Goal: Task Accomplishment & Management: Manage account settings

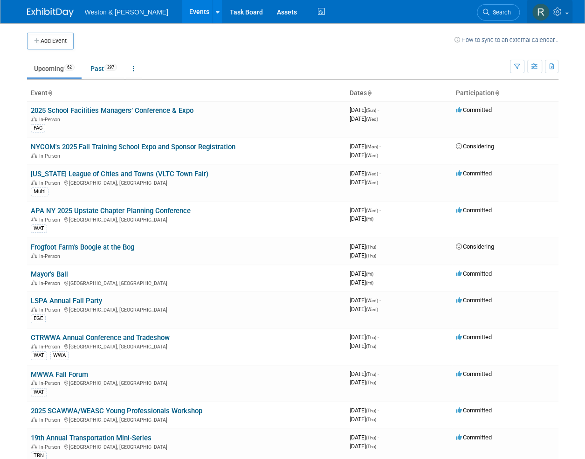
click at [562, 14] on icon at bounding box center [558, 11] width 11 height 8
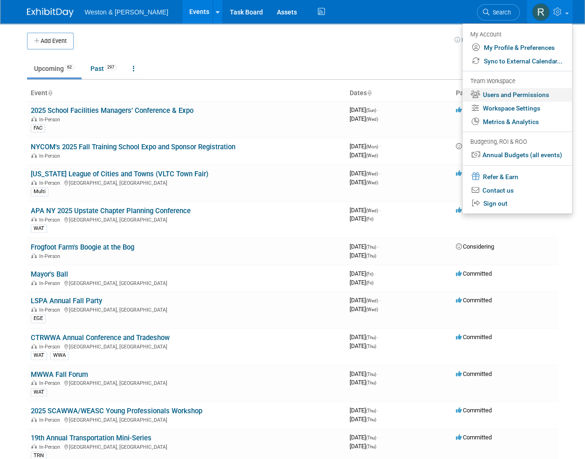
click at [532, 94] on link "Users and Permissions" at bounding box center [518, 95] width 110 height 14
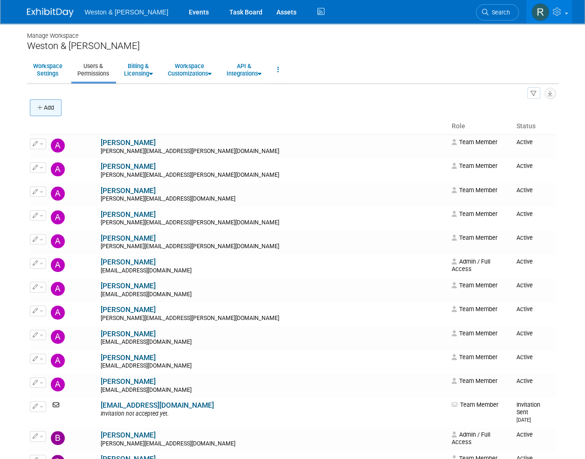
click at [54, 107] on button "Add" at bounding box center [46, 107] width 32 height 17
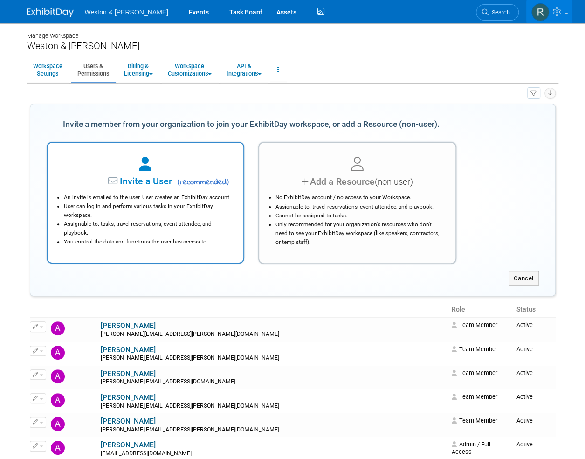
click at [140, 167] on icon at bounding box center [145, 164] width 13 height 14
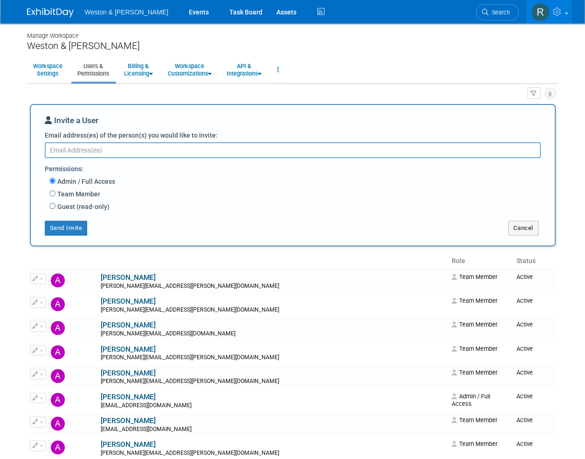
click at [140, 150] on textarea "Email address(es) of the person(s) you would like to invite:" at bounding box center [293, 150] width 496 height 16
type textarea "melanie"
drag, startPoint x: 140, startPoint y: 150, endPoint x: 41, endPoint y: 157, distance: 99.6
click at [41, 157] on div "Invite a User Email address(es) of the person(s) you would like to invite: mela…" at bounding box center [293, 175] width 526 height 142
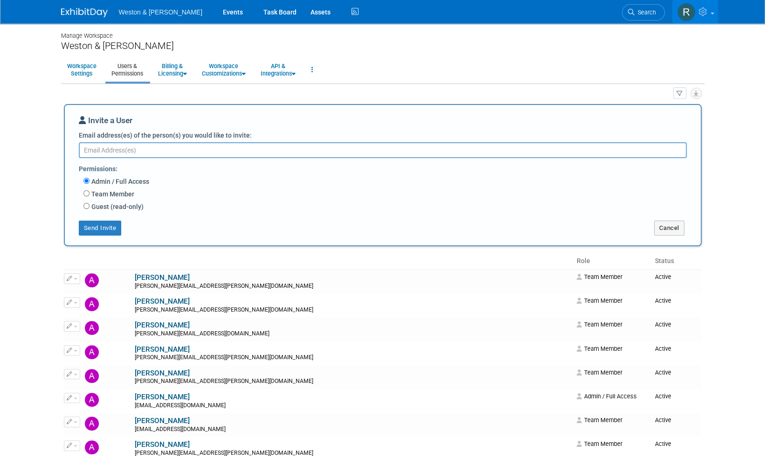
click at [234, 148] on textarea "Email address(es) of the person(s) you would like to invite:" at bounding box center [383, 150] width 608 height 16
click at [157, 152] on textarea "Email address(es) of the person(s) you would like to invite:" at bounding box center [383, 150] width 608 height 16
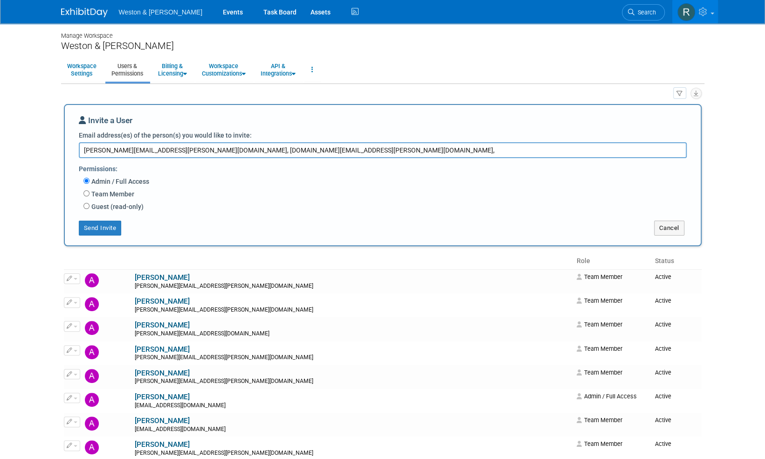
click at [166, 91] on div "All Users 123 Resources 1 Invitations 47 Export Users & Resources (.csv)" at bounding box center [383, 93] width 638 height 13
click at [271, 149] on textarea "miller.melanie@wseinc.com, gray.christina@wseinc.com," at bounding box center [383, 150] width 608 height 16
click at [283, 151] on textarea "miller.melanie@wseinc.com, gray.christina@wseinc.com, spruill.stephani@wseinc.c…" at bounding box center [383, 150] width 608 height 16
click at [286, 151] on textarea "miller.melanie@wseinc.com, gray.christina@wseinc.com, spruill.stephani@wseinc.c…" at bounding box center [383, 150] width 608 height 16
click at [297, 190] on div "Team Member Event Management General Can add and remove events Can update event…" at bounding box center [388, 194] width 610 height 13
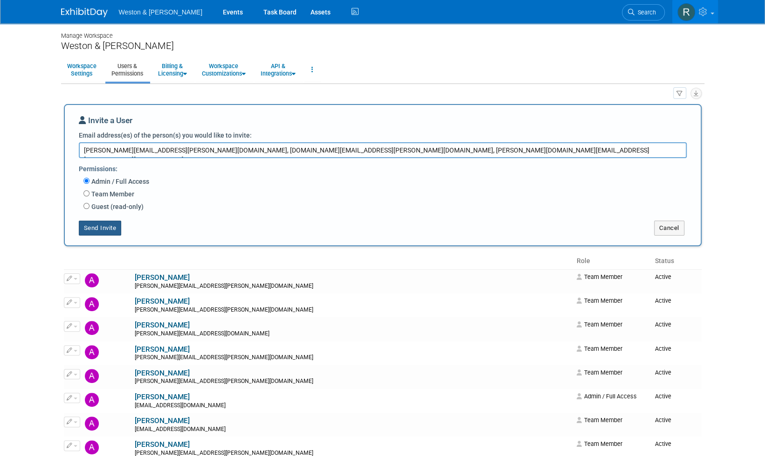
click at [109, 228] on button "Send Invite" at bounding box center [100, 228] width 43 height 15
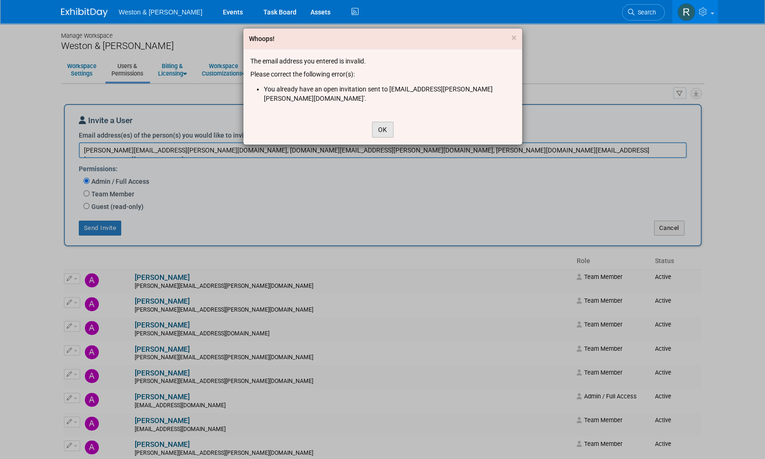
click at [381, 122] on button "OK" at bounding box center [382, 130] width 21 height 16
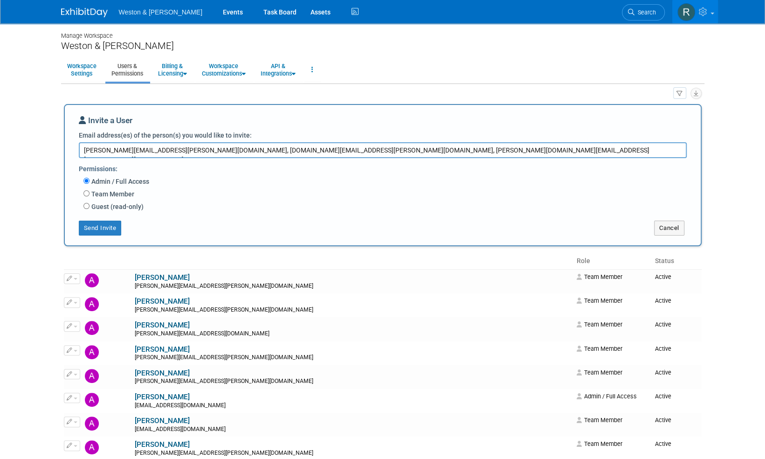
click at [171, 152] on textarea "miller.melanie@wseinc.com, gray.christina@wseinc.com, spruill.stefani@wseinc.com" at bounding box center [383, 150] width 608 height 16
click at [166, 151] on textarea "miller.melanie@wseinc.com, gray.christina@wseinc.com, spruill.stefani@wseinc.com" at bounding box center [383, 150] width 608 height 16
type textarea "gray.christina@wseinc.com, spruill.stefani@wseinc.com"
click at [108, 229] on button "Send Invite" at bounding box center [100, 228] width 43 height 15
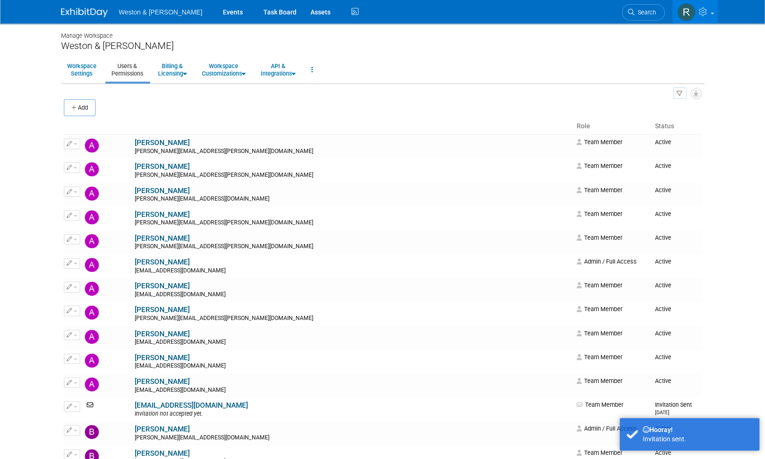
click at [585, 15] on icon at bounding box center [704, 11] width 11 height 8
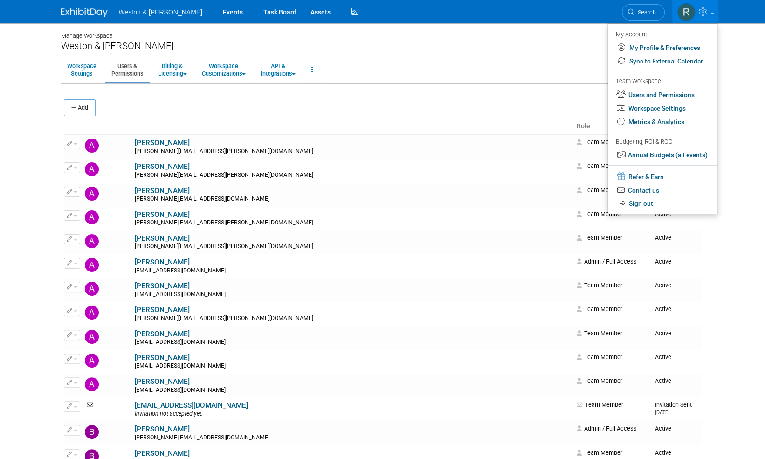
click at [585, 67] on body "Weston & Sampson Events Task Board Assets Activity Feed" at bounding box center [382, 229] width 765 height 459
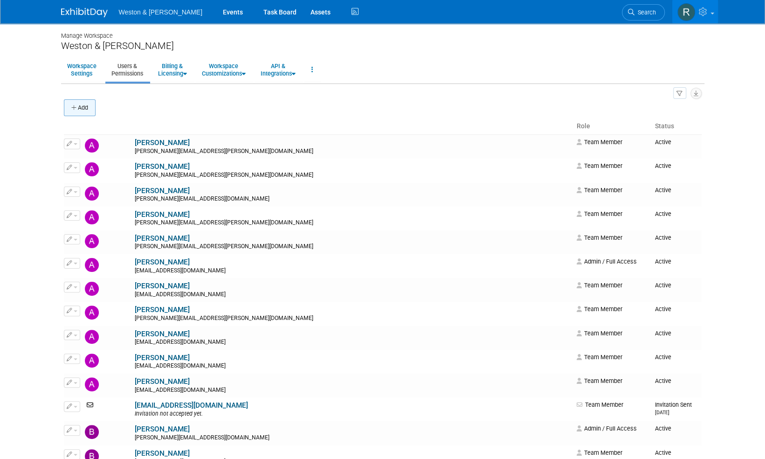
click at [86, 110] on button "Add" at bounding box center [80, 107] width 32 height 17
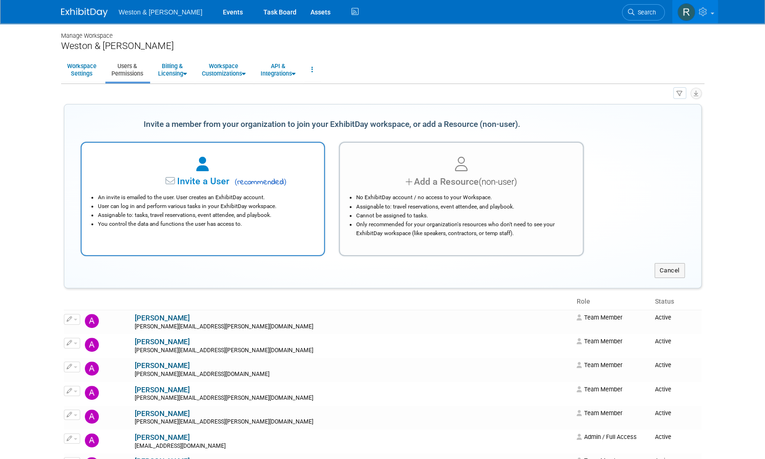
click at [208, 185] on span "Invite a User" at bounding box center [174, 181] width 111 height 11
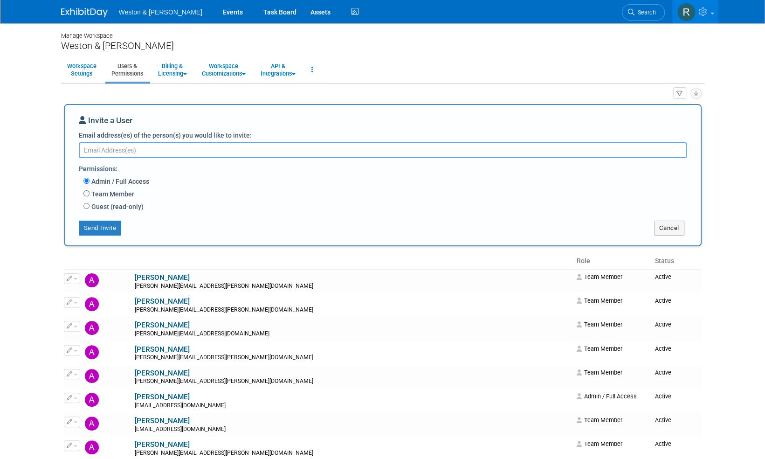
click at [585, 97] on body "Weston & Sampson Events Task Board Assets Activity Feed" at bounding box center [382, 229] width 765 height 459
click at [438, 58] on ul "Workspace Settings Users & Permissions Billing & Licensing Manage Plan / Subscr…" at bounding box center [382, 70] width 643 height 26
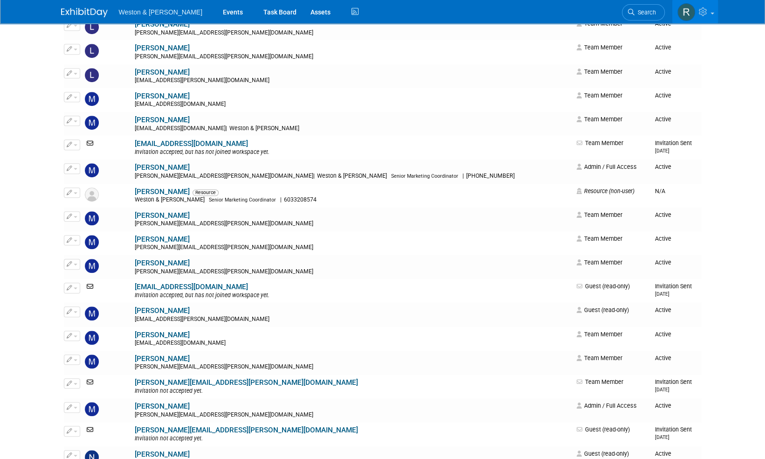
scroll to position [2684, 0]
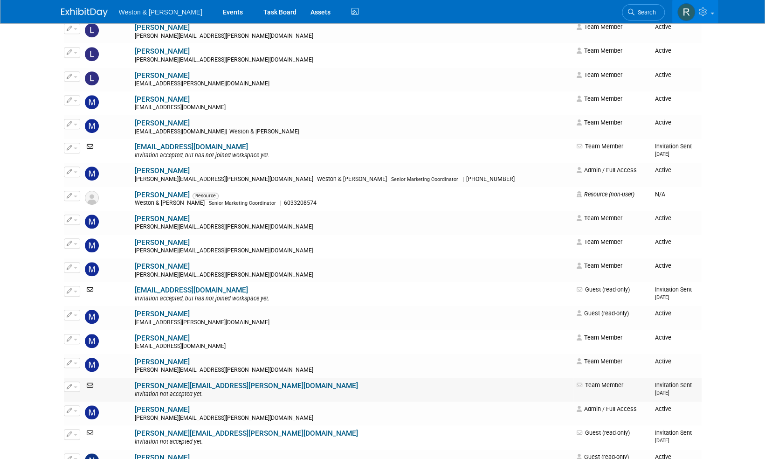
click at [168, 387] on link "miller.melanie@wseinc.com" at bounding box center [246, 385] width 223 height 8
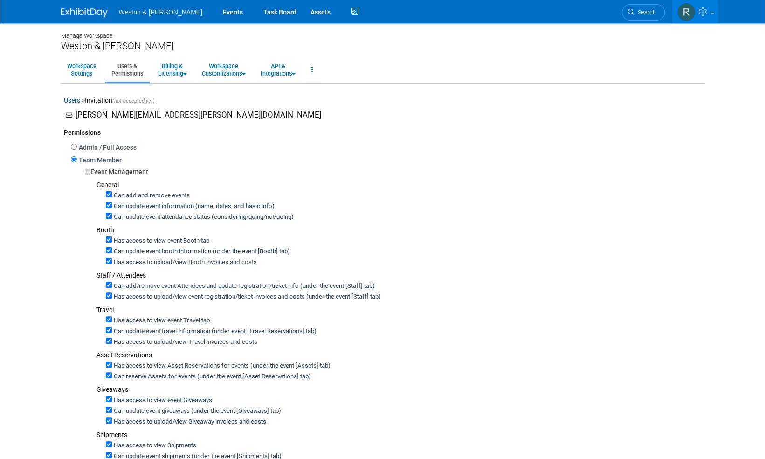
click at [168, 387] on div "Giveaways" at bounding box center [399, 389] width 605 height 9
click at [72, 149] on input "Admin / Full Access" at bounding box center [74, 147] width 6 height 6
radio input "true"
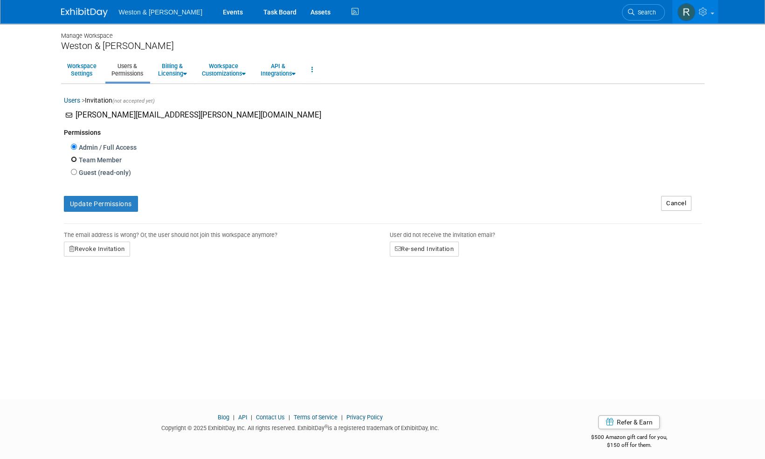
click at [75, 159] on input "Team Member" at bounding box center [74, 159] width 6 height 6
radio input "true"
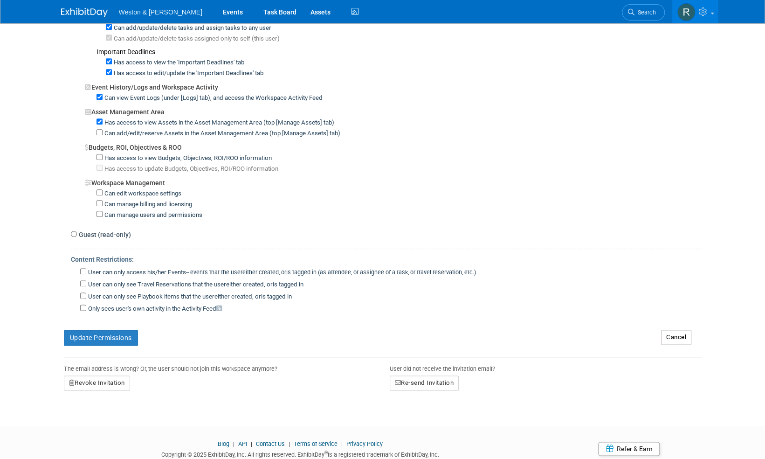
scroll to position [616, 0]
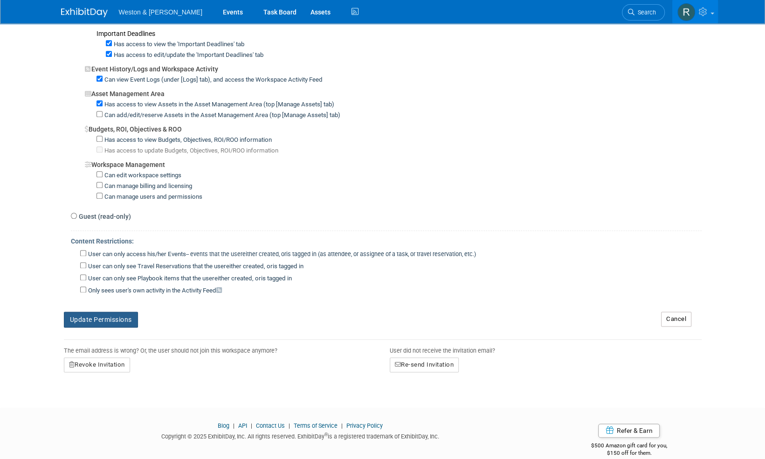
click at [113, 311] on button "Update Permissions" at bounding box center [101, 319] width 74 height 16
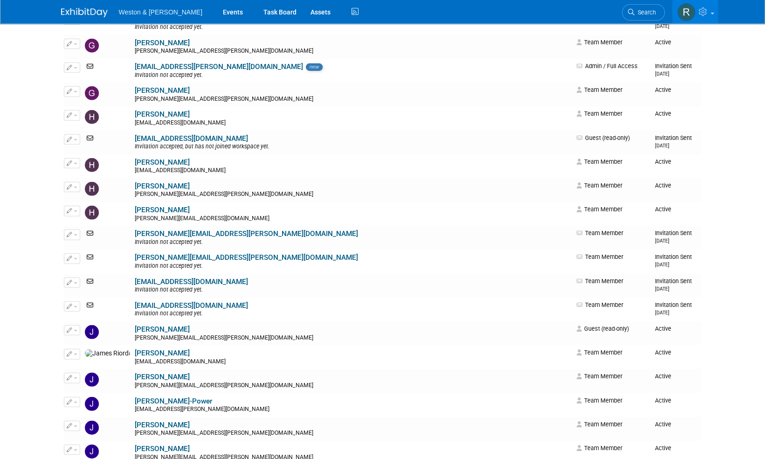
scroll to position [1564, 0]
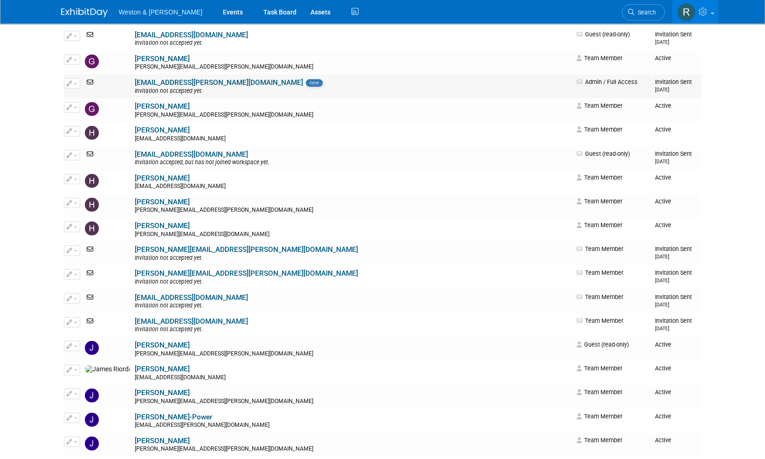
click at [135, 88] on div "Invitation not accepted yet." at bounding box center [353, 91] width 436 height 7
click at [72, 83] on button "button" at bounding box center [72, 83] width 16 height 10
click at [88, 99] on link "Edit" at bounding box center [101, 98] width 74 height 13
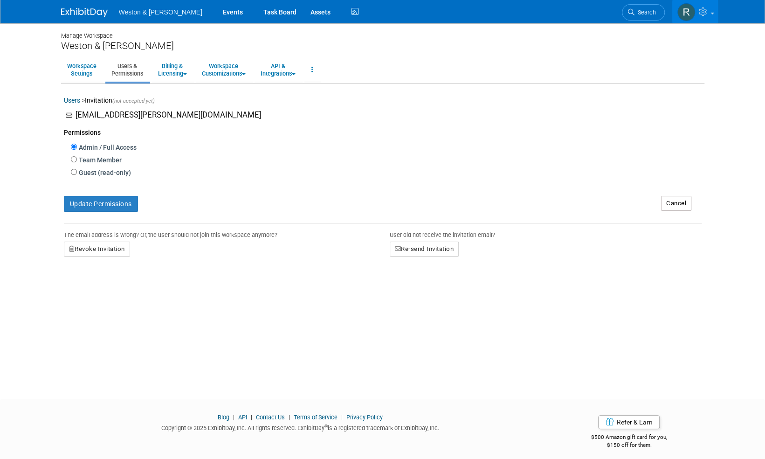
click at [74, 156] on div "Team Member Event Management General Can add and remove events Can update event…" at bounding box center [386, 160] width 631 height 13
click at [73, 159] on input "Team Member" at bounding box center [74, 159] width 6 height 6
radio input "true"
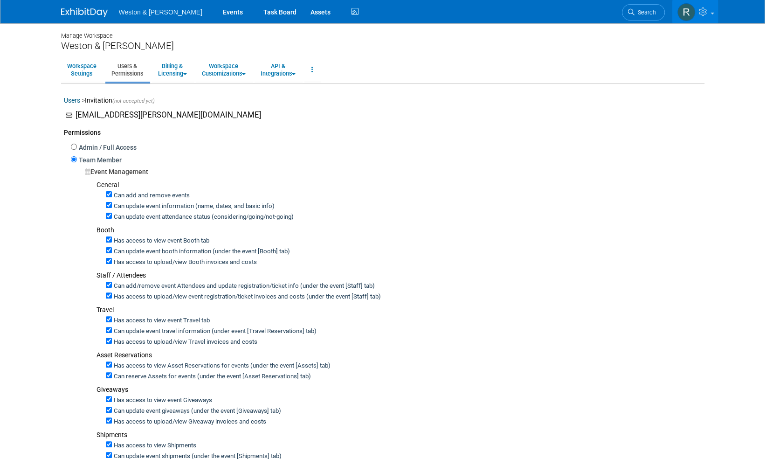
click at [765, 147] on body "Weston & Sampson Events Task Board Assets Activity Feed" at bounding box center [382, 229] width 765 height 459
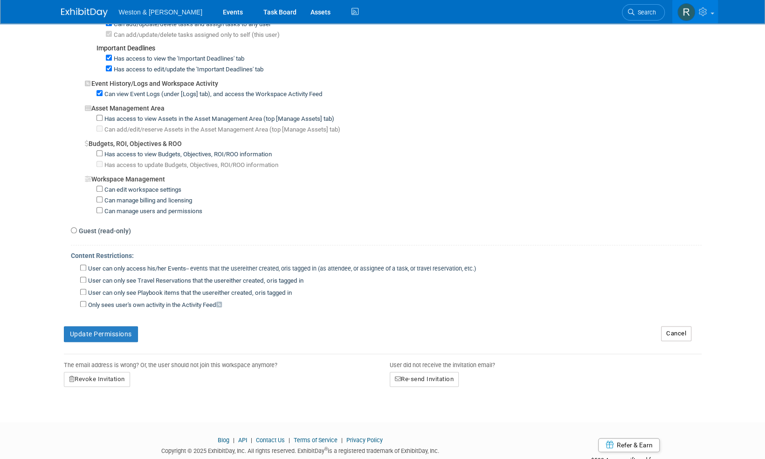
scroll to position [616, 0]
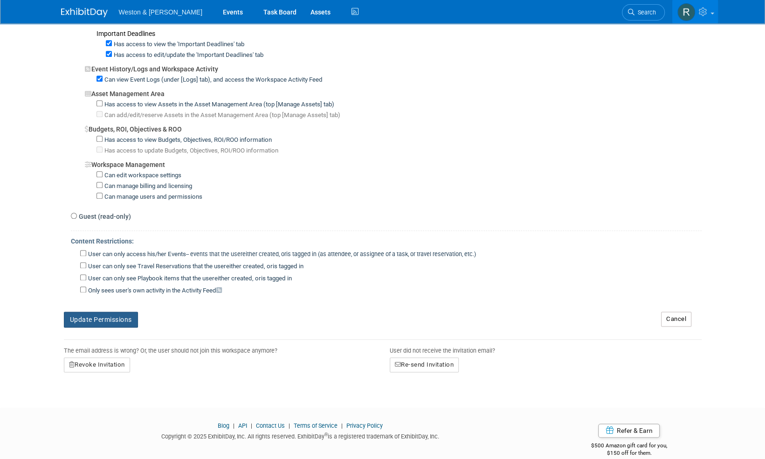
click at [104, 311] on button "Update Permissions" at bounding box center [101, 319] width 74 height 16
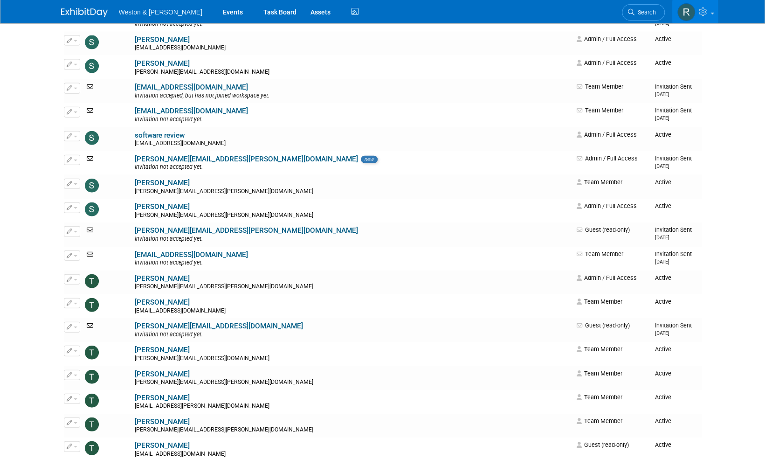
scroll to position [3654, 0]
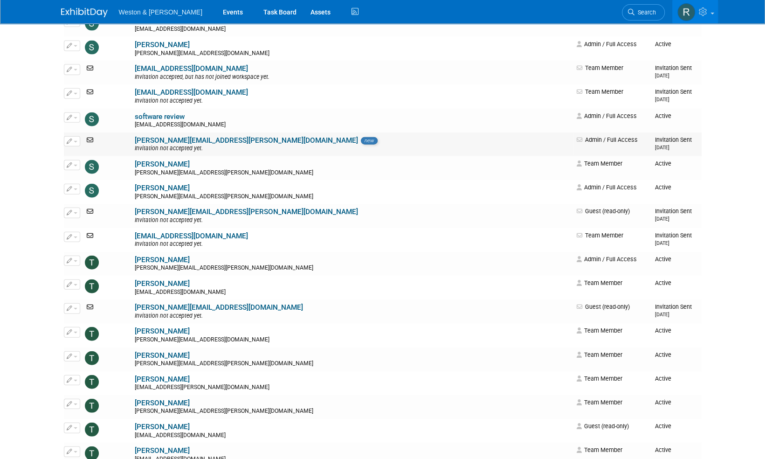
click at [71, 141] on icon "button" at bounding box center [70, 140] width 6 height 5
click at [87, 160] on link "Edit" at bounding box center [101, 156] width 74 height 13
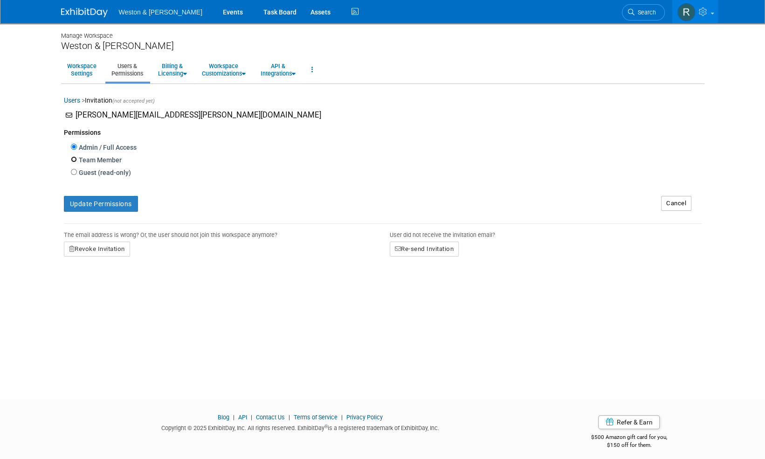
click at [75, 159] on input "Team Member" at bounding box center [74, 159] width 6 height 6
radio input "true"
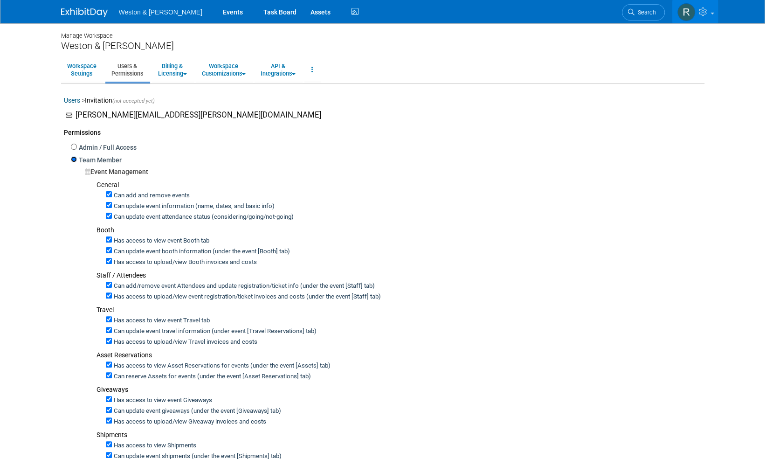
scroll to position [616, 0]
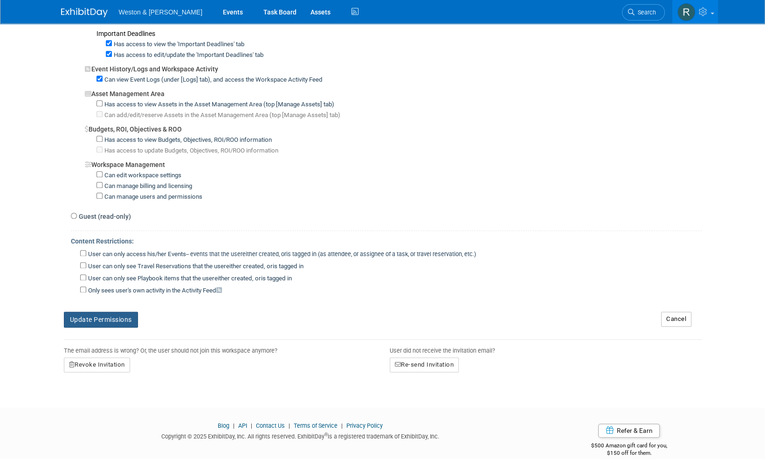
click at [123, 311] on button "Update Permissions" at bounding box center [101, 319] width 74 height 16
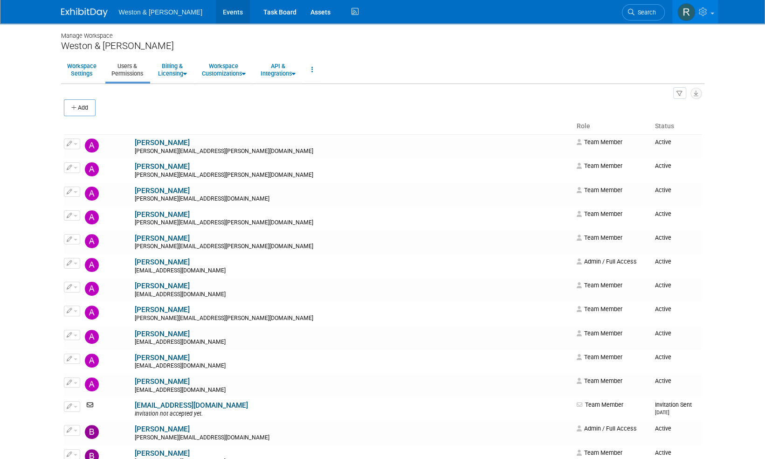
click at [216, 13] on link "Events" at bounding box center [233, 11] width 34 height 23
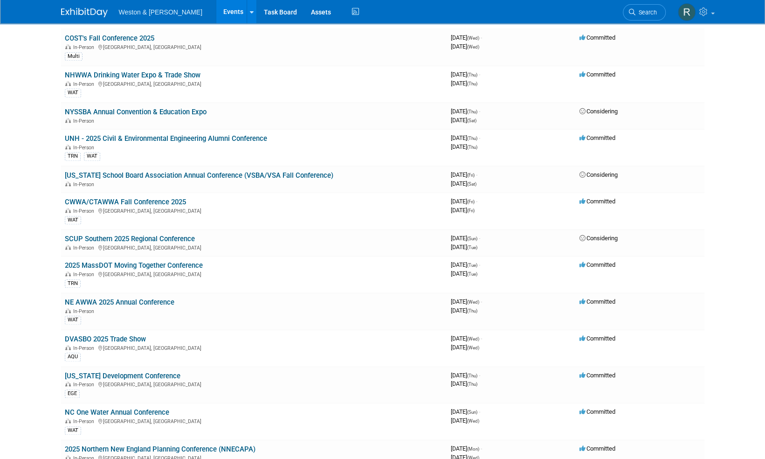
scroll to position [537, 0]
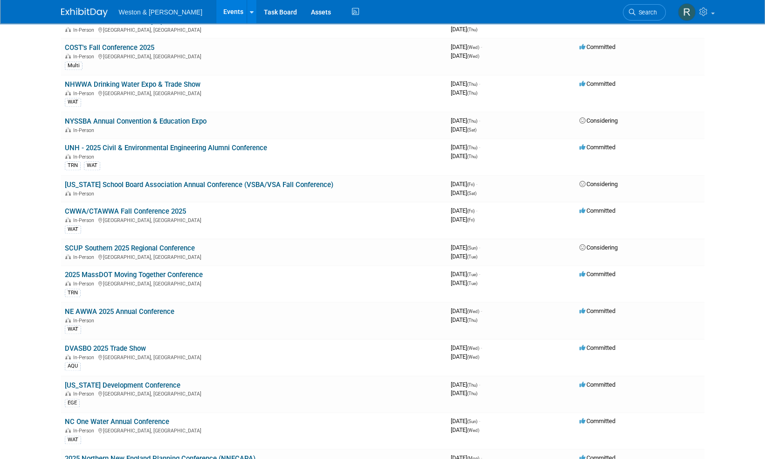
scroll to position [0, 0]
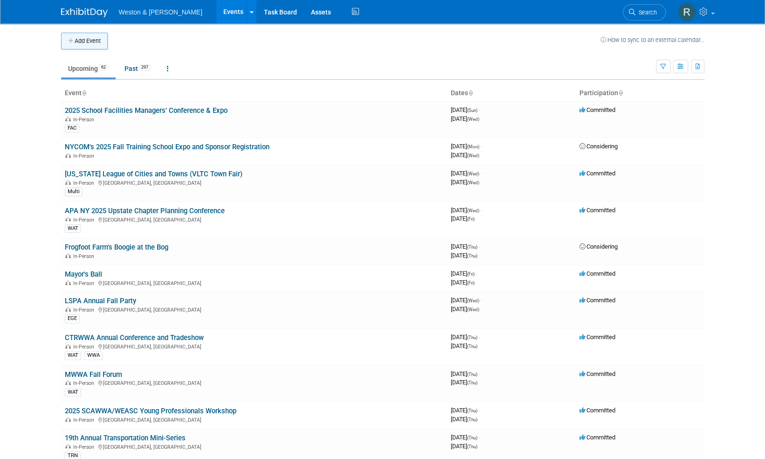
click at [94, 37] on button "Add Event" at bounding box center [84, 41] width 47 height 17
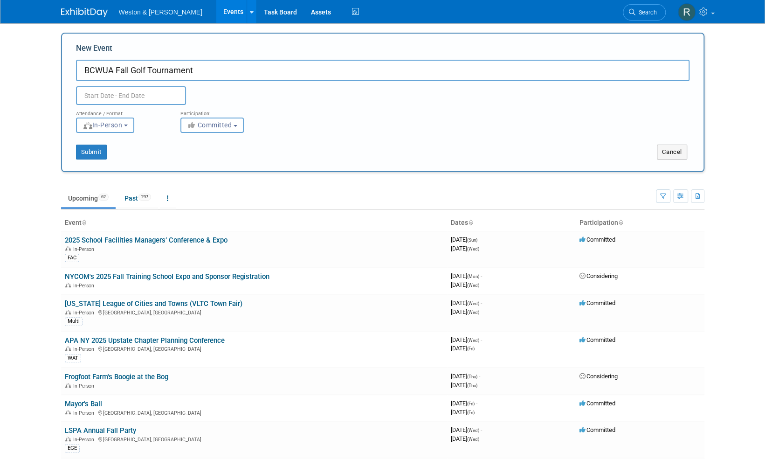
type input "BCWUA Fall Golf Tournament"
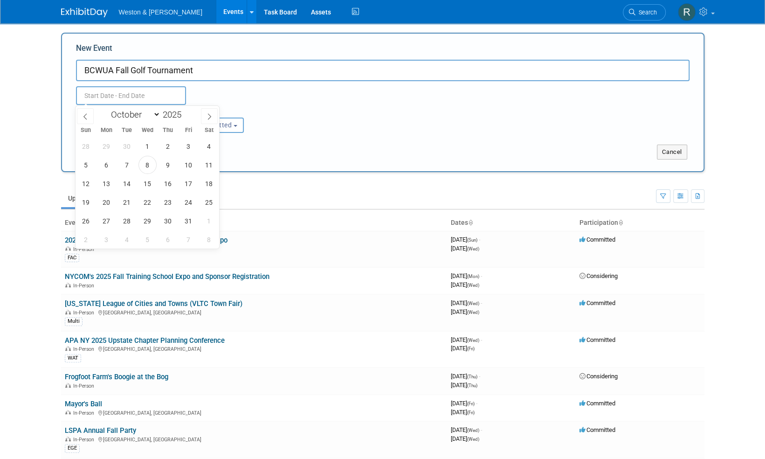
click at [146, 94] on input "text" at bounding box center [131, 95] width 110 height 19
click at [104, 219] on span "27" at bounding box center [106, 221] width 18 height 18
type input "Oct 27, 2025 to Oct 27, 2025"
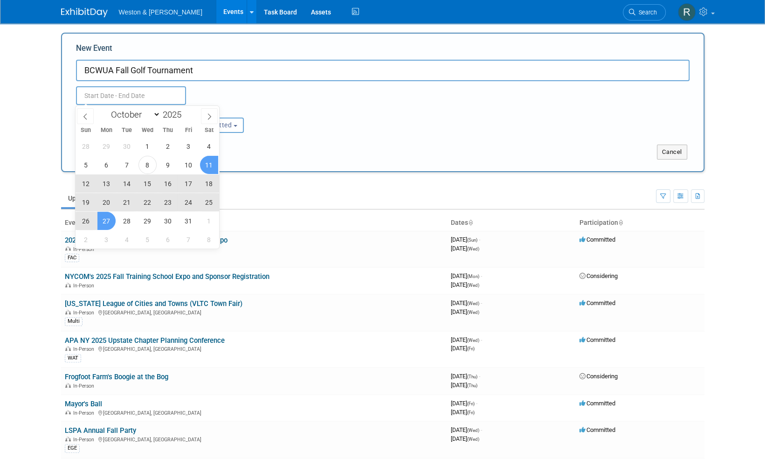
type input "Oct 27, 2025 to Oct 27, 2025"
click at [289, 149] on div "Submit" at bounding box center [195, 152] width 267 height 15
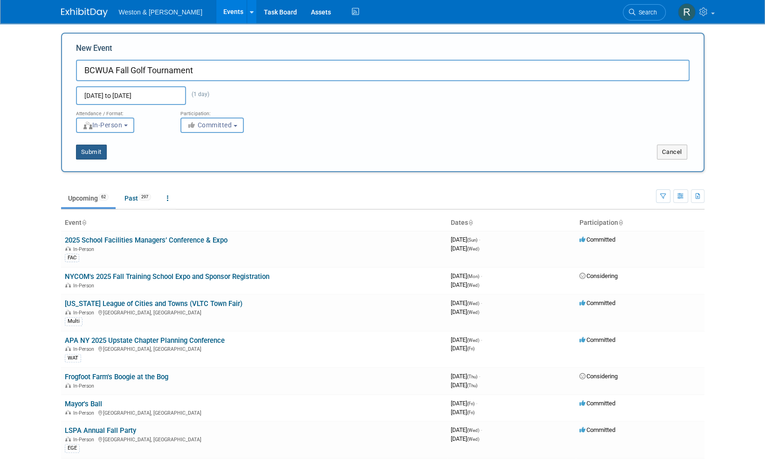
click at [98, 154] on button "Submit" at bounding box center [91, 152] width 31 height 15
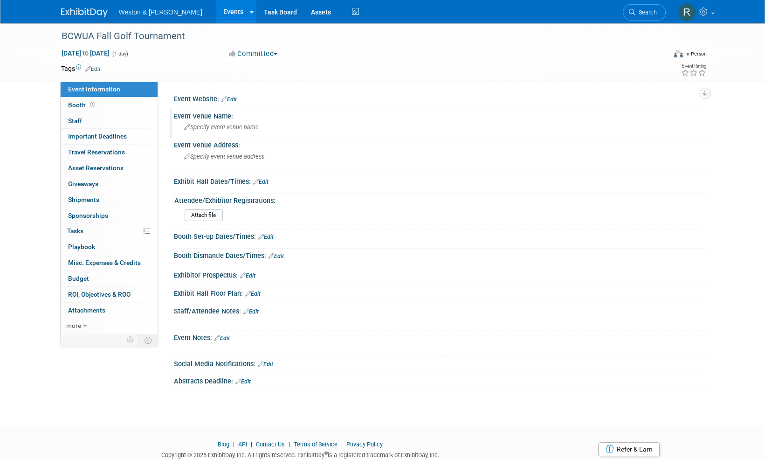
click at [227, 125] on span "Specify event venue name" at bounding box center [221, 127] width 75 height 7
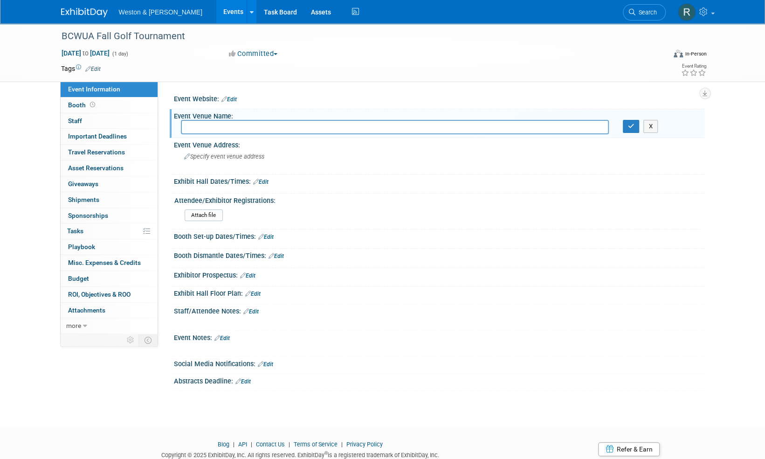
click at [278, 130] on input "text" at bounding box center [395, 127] width 428 height 14
type input "Pocasset Golf Club"
click at [277, 155] on div "Specify event venue address" at bounding box center [284, 159] width 207 height 21
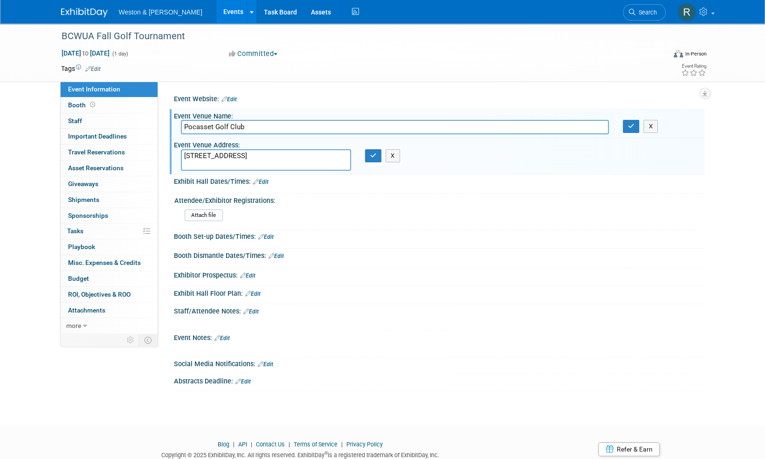
type textarea "[STREET_ADDRESS]"
click at [211, 211] on input "file" at bounding box center [159, 215] width 127 height 11
click at [364, 100] on div "Event Website: Edit" at bounding box center [439, 98] width 531 height 12
click at [101, 119] on link "0 Staff 0" at bounding box center [109, 120] width 97 height 15
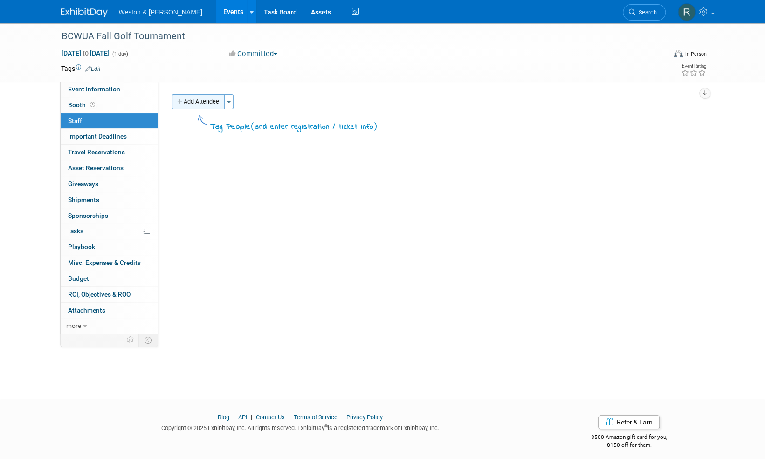
click at [190, 104] on button "Add Attendee" at bounding box center [198, 101] width 53 height 15
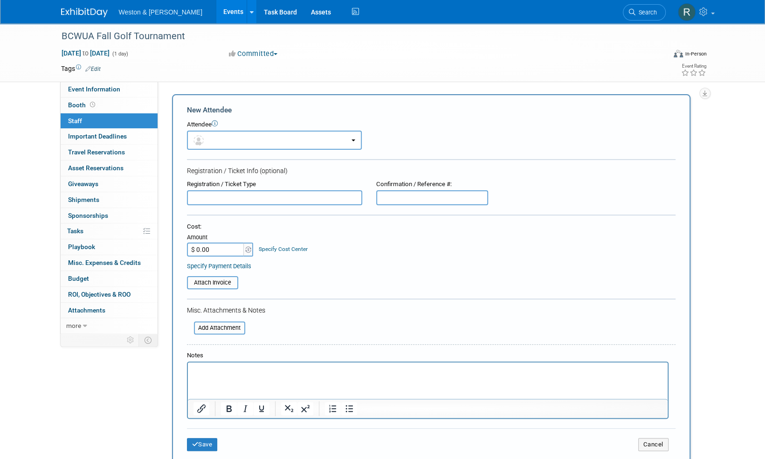
click at [230, 150] on form "New Attendee Attendee <img src="https://www.exhibitday.com/Images/Unassigned-Us…" at bounding box center [431, 281] width 489 height 353
click at [231, 141] on button "button" at bounding box center [274, 140] width 175 height 19
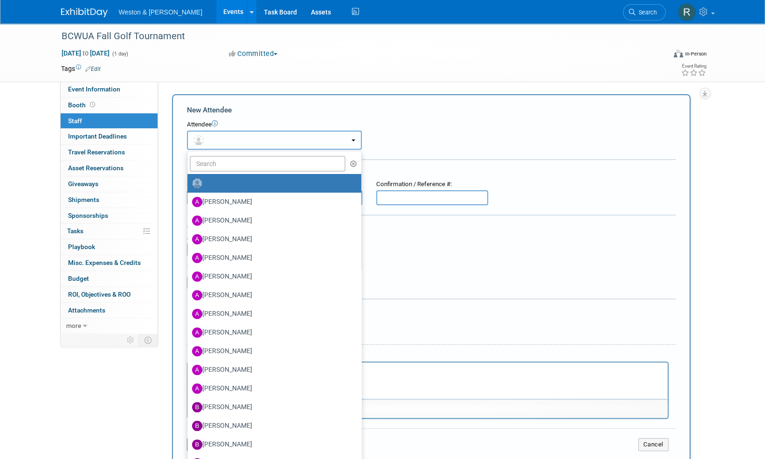
click at [231, 141] on button "button" at bounding box center [274, 140] width 175 height 19
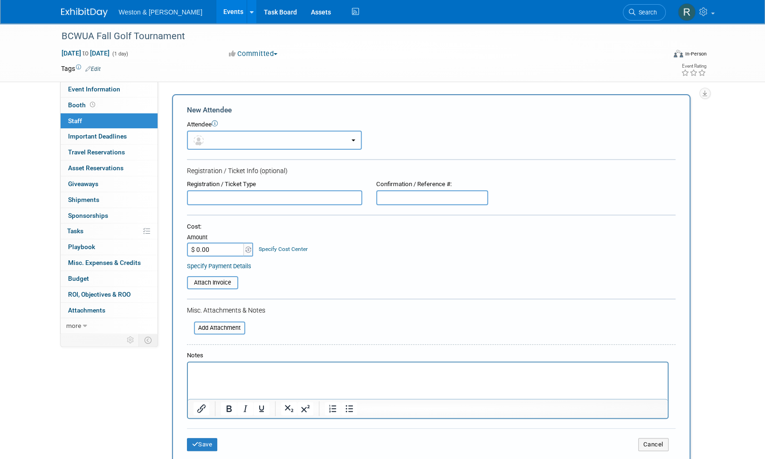
click at [224, 136] on button "button" at bounding box center [274, 140] width 175 height 19
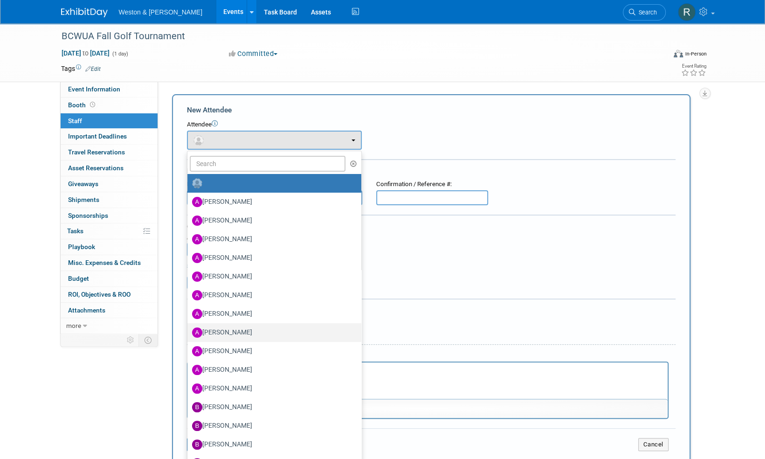
click at [221, 338] on label "[PERSON_NAME]" at bounding box center [272, 332] width 160 height 15
click at [189, 334] on input "[PERSON_NAME]" at bounding box center [186, 331] width 6 height 6
select select "a5391ec7-ae3b-406f-bd7a-64c67add0bf4"
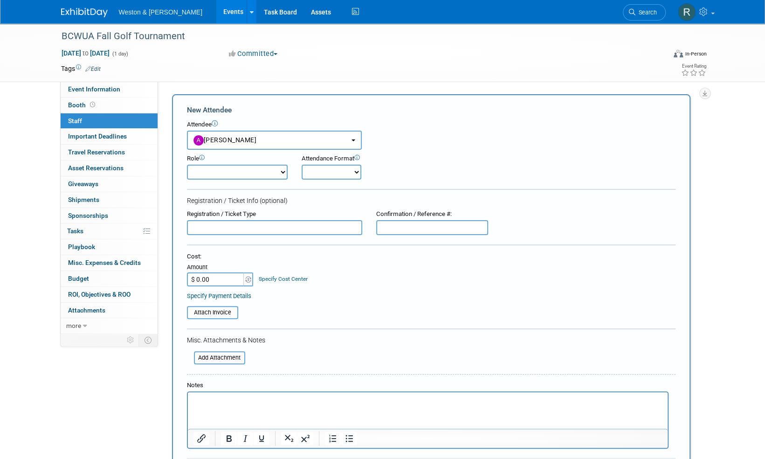
click at [284, 170] on select "Attendee (non-exhibitor) Demonstrator Host Planner Presenter Sales Representati…" at bounding box center [237, 172] width 101 height 15
select select "100"
click at [187, 165] on select "Attendee (non-exhibitor) Demonstrator Host Planner Presenter Sales Representati…" at bounding box center [237, 172] width 101 height 15
click at [354, 173] on select "Onsite Remote" at bounding box center [332, 172] width 60 height 15
select select "1"
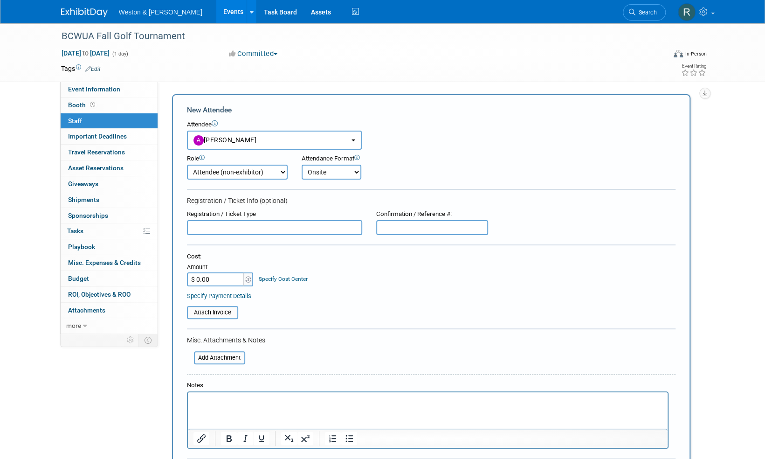
click at [302, 165] on select "Onsite Remote" at bounding box center [332, 172] width 60 height 15
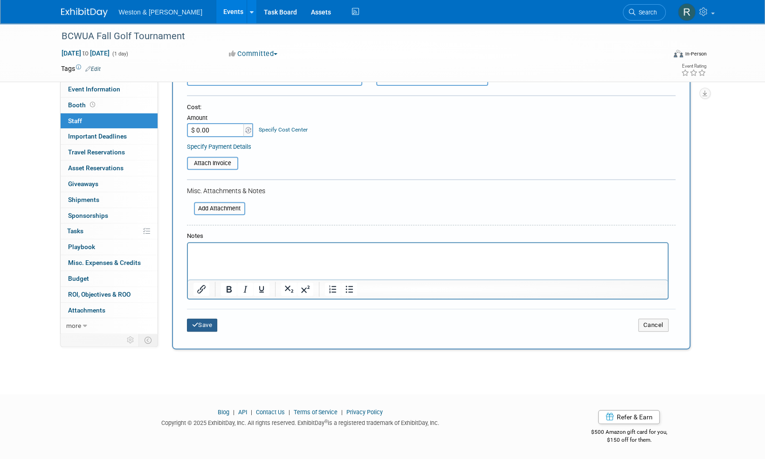
click at [214, 322] on button "Save" at bounding box center [202, 324] width 31 height 13
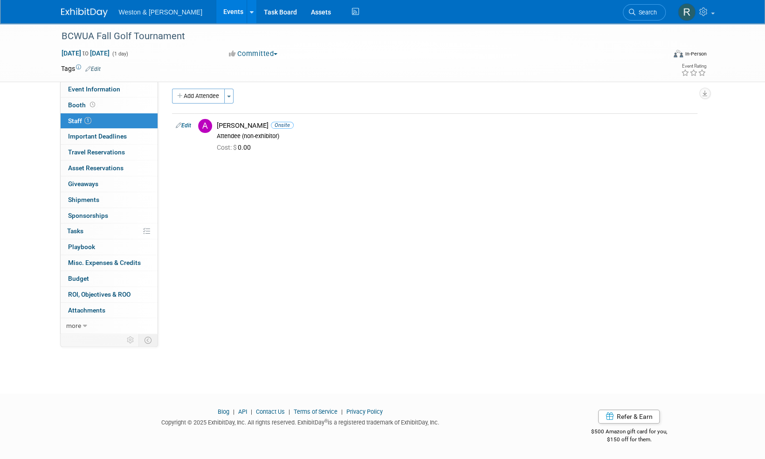
scroll to position [0, 0]
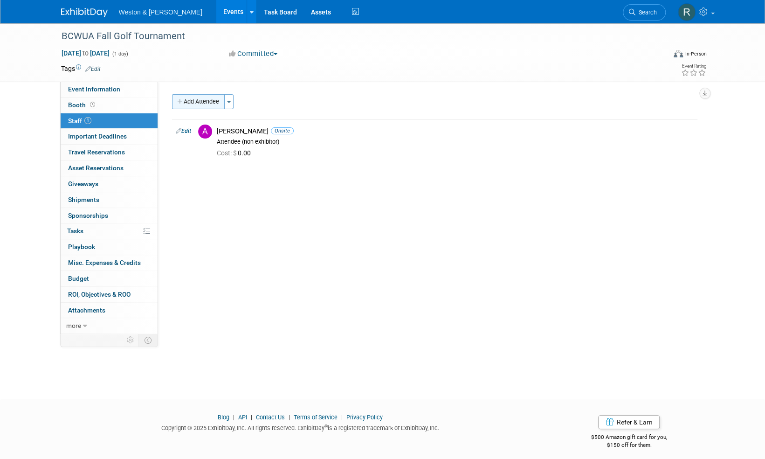
click at [189, 104] on button "Add Attendee" at bounding box center [198, 101] width 53 height 15
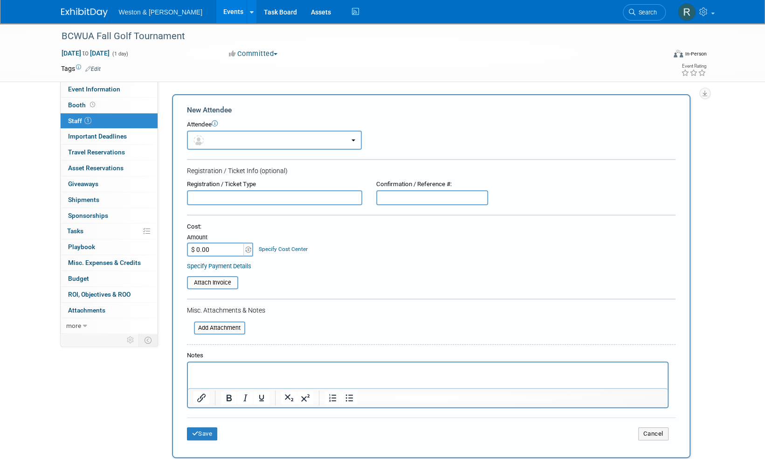
click at [222, 134] on button "button" at bounding box center [274, 140] width 175 height 19
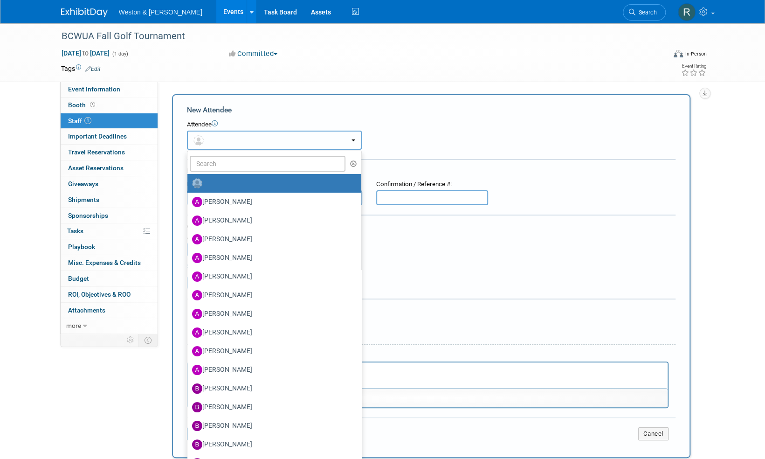
click at [222, 135] on button "button" at bounding box center [274, 140] width 175 height 19
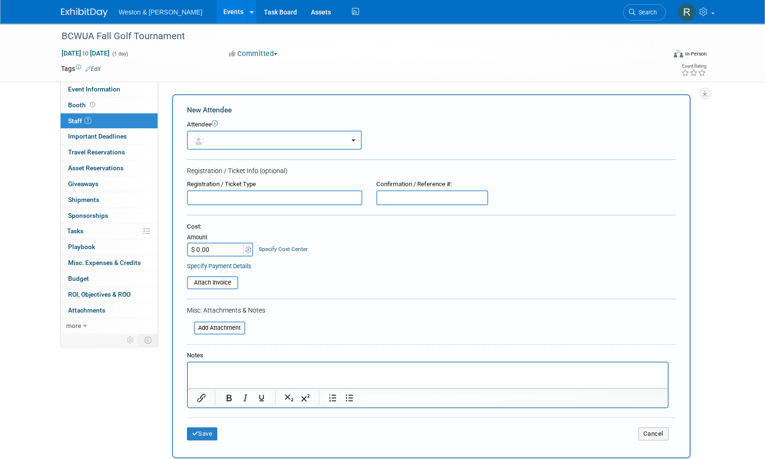
click at [222, 137] on button "button" at bounding box center [274, 140] width 175 height 19
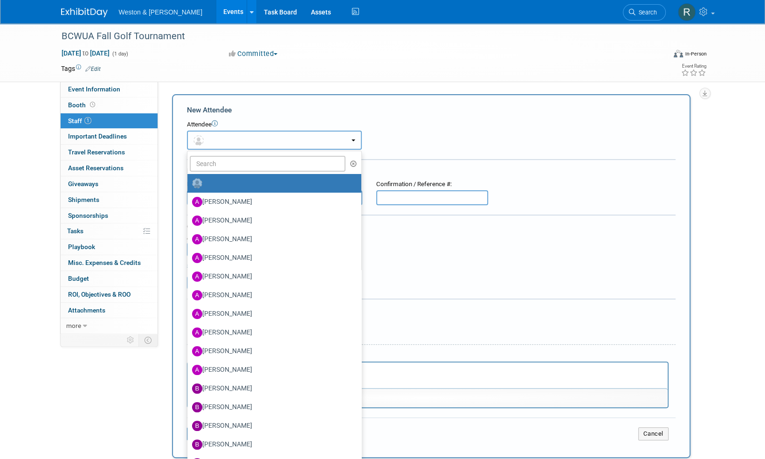
click at [222, 139] on button "button" at bounding box center [274, 140] width 175 height 19
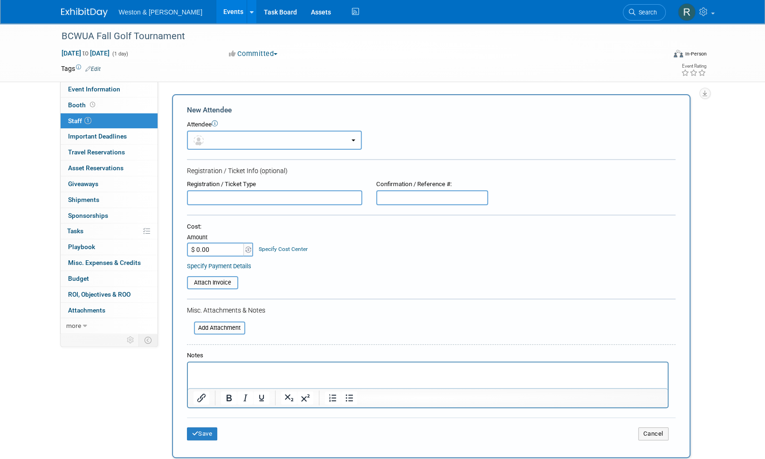
click at [222, 140] on button "button" at bounding box center [274, 140] width 175 height 19
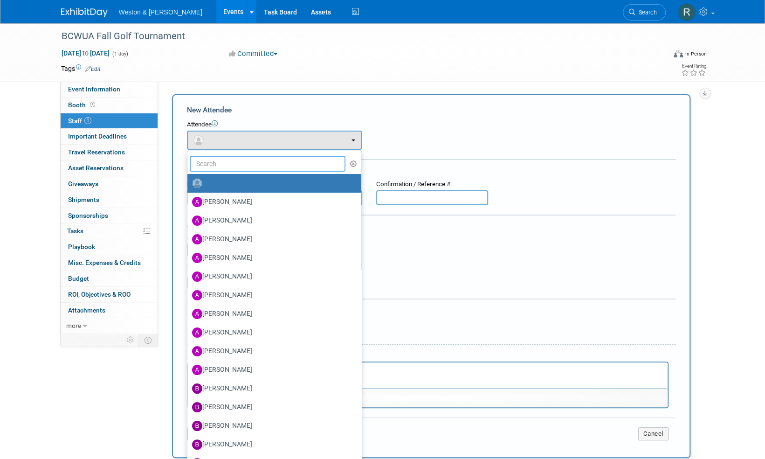
click at [222, 163] on input "text" at bounding box center [268, 164] width 156 height 16
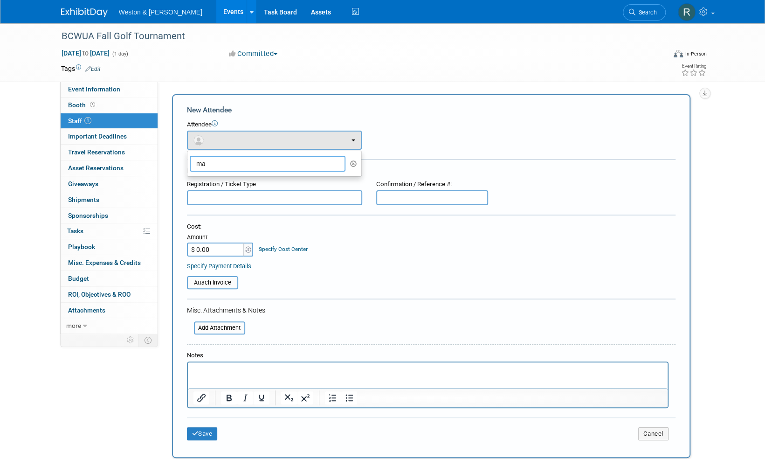
type input "m"
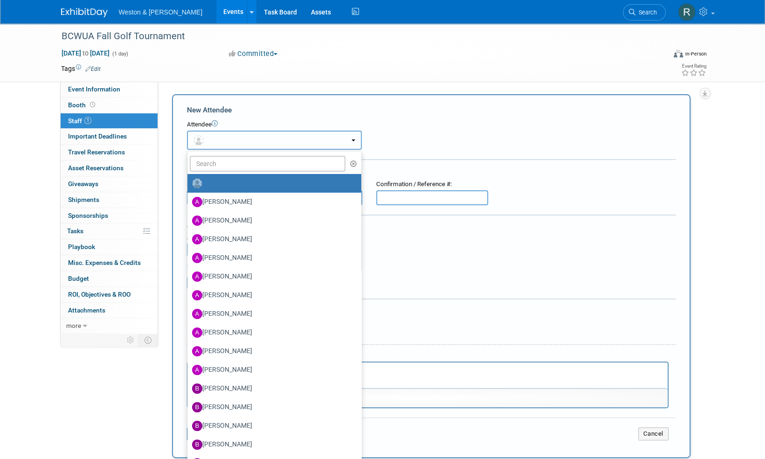
click at [235, 138] on button "button" at bounding box center [274, 140] width 175 height 19
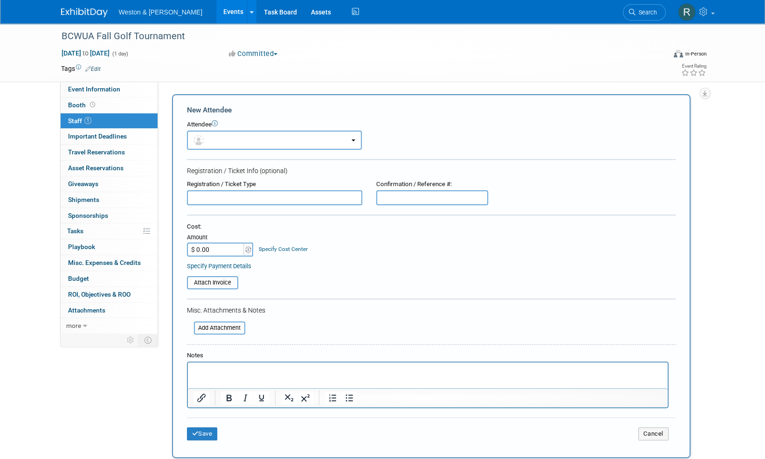
click at [223, 247] on input "$ 0.00" at bounding box center [216, 249] width 58 height 14
type input "$ 525.00"
click at [491, 244] on div "Cost: Amount $ 525.00 Specify Cost Center Cost Center -- Not Specified --" at bounding box center [431, 239] width 489 height 34
click at [225, 286] on input "file" at bounding box center [181, 282] width 111 height 11
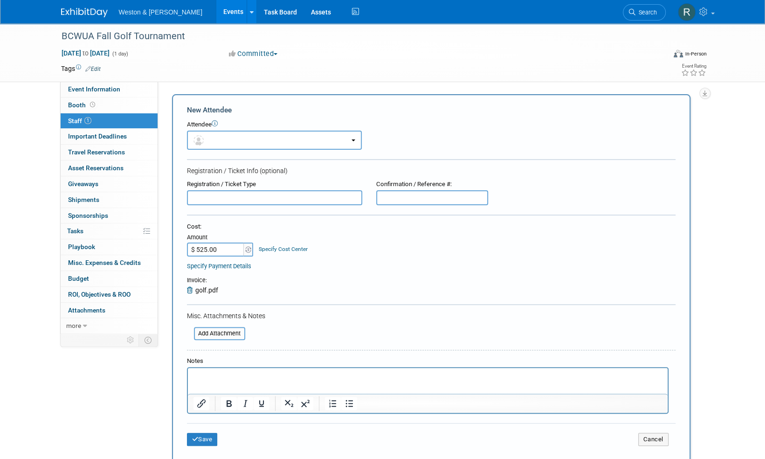
click at [231, 375] on p "Rich Text Area. Press ALT-0 for help." at bounding box center [427, 376] width 469 height 9
click at [208, 438] on button "Save" at bounding box center [202, 439] width 31 height 13
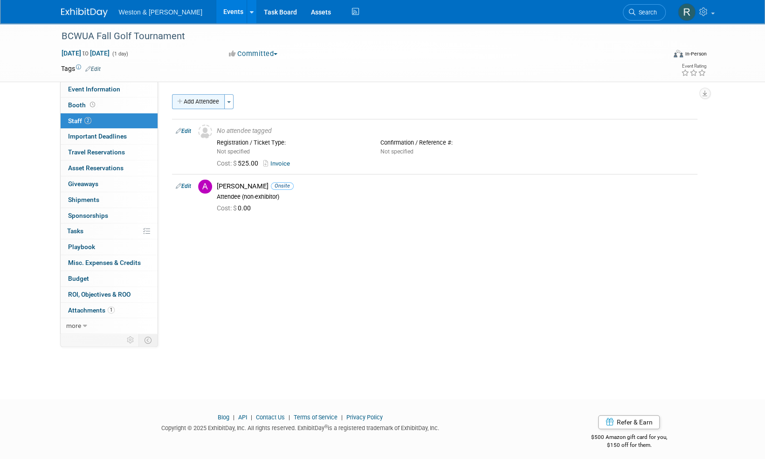
click at [204, 102] on button "Add Attendee" at bounding box center [198, 101] width 53 height 15
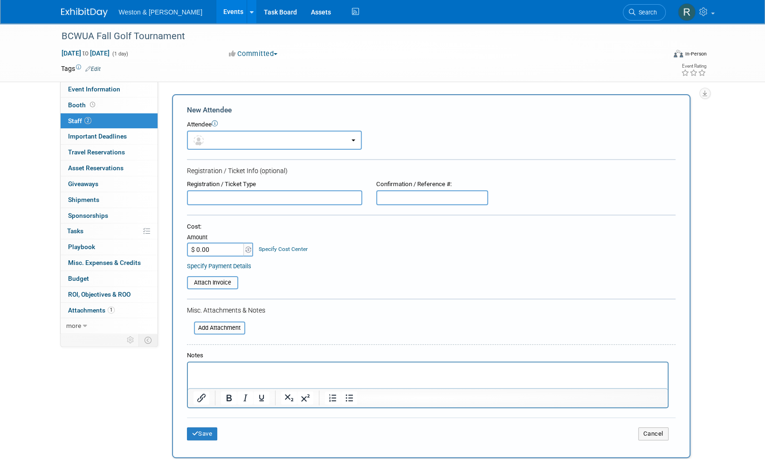
click at [214, 367] on p "Rich Text Area. Press ALT-0 for help." at bounding box center [427, 370] width 469 height 9
click at [206, 432] on button "Save" at bounding box center [202, 433] width 31 height 13
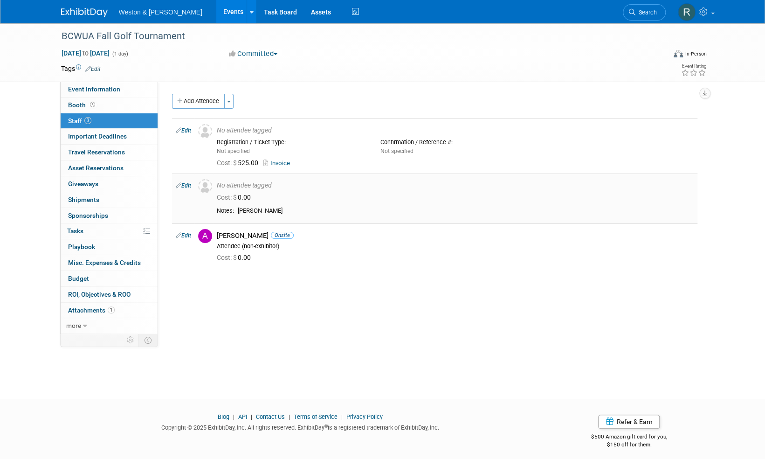
click at [290, 213] on div "Blake Martin" at bounding box center [466, 211] width 456 height 8
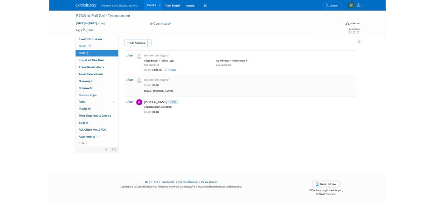
scroll to position [2, 0]
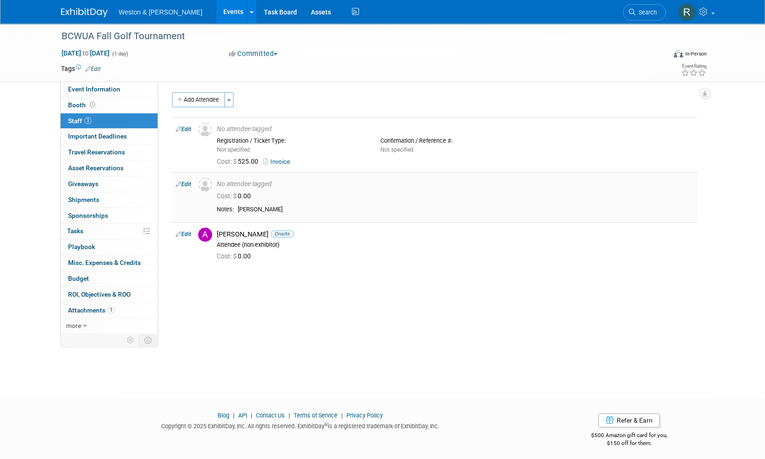
click at [300, 211] on div "Blake Martin" at bounding box center [466, 210] width 456 height 8
click at [304, 206] on div "Blake Martin" at bounding box center [466, 210] width 456 height 8
click at [236, 311] on div "Event Website: Edit Event Venue Name: Pocasset Golf Club X Event Venue Address:…" at bounding box center [431, 205] width 546 height 250
click at [250, 15] on div at bounding box center [252, 11] width 4 height 9
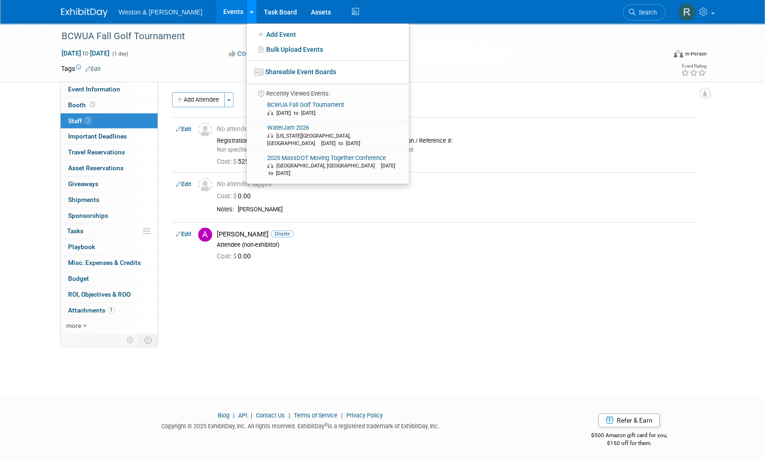
click at [250, 15] on div at bounding box center [252, 11] width 4 height 9
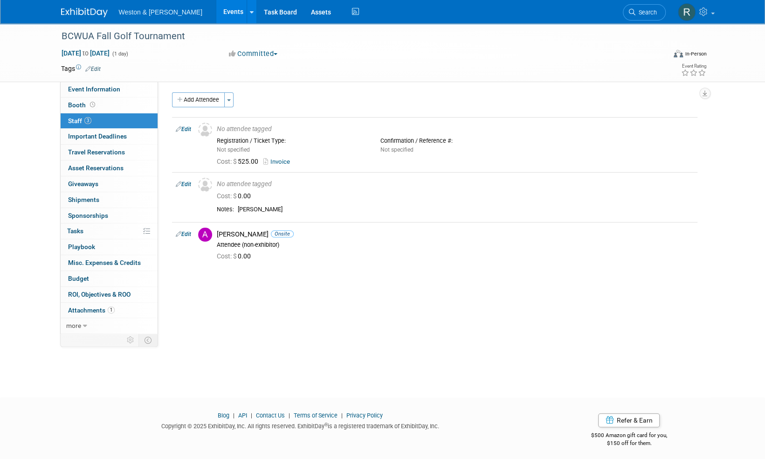
click at [252, 296] on div "Event Website: Edit Event Venue Name: Pocasset Golf Club X Event Venue Address:…" at bounding box center [431, 205] width 546 height 250
click at [212, 307] on div "Event Website: Edit Event Venue Name: Pocasset Golf Club X Event Venue Address:…" at bounding box center [431, 205] width 546 height 250
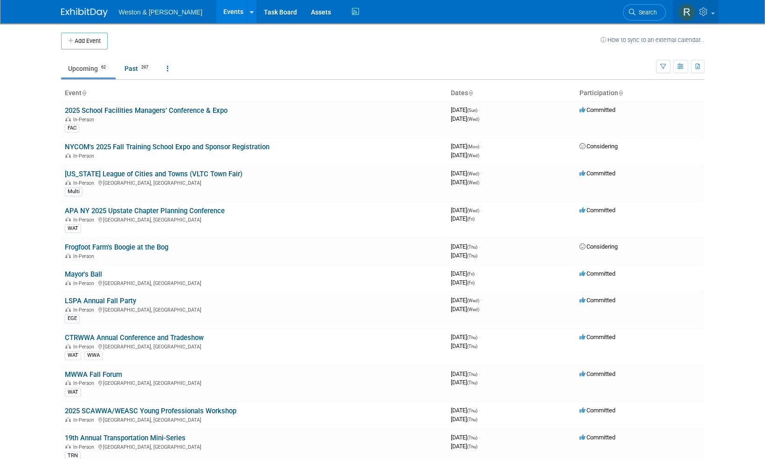
click at [435, 14] on icon at bounding box center [704, 11] width 11 height 8
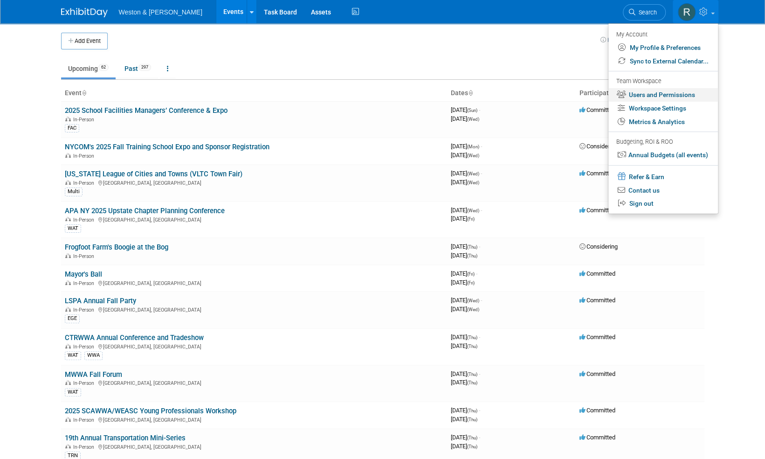
click at [435, 96] on link "Users and Permissions" at bounding box center [664, 95] width 110 height 14
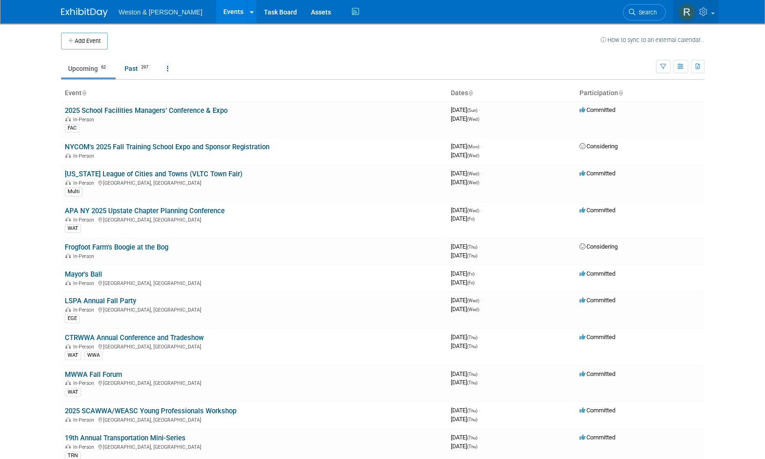
click at [435, 19] on link at bounding box center [696, 11] width 46 height 23
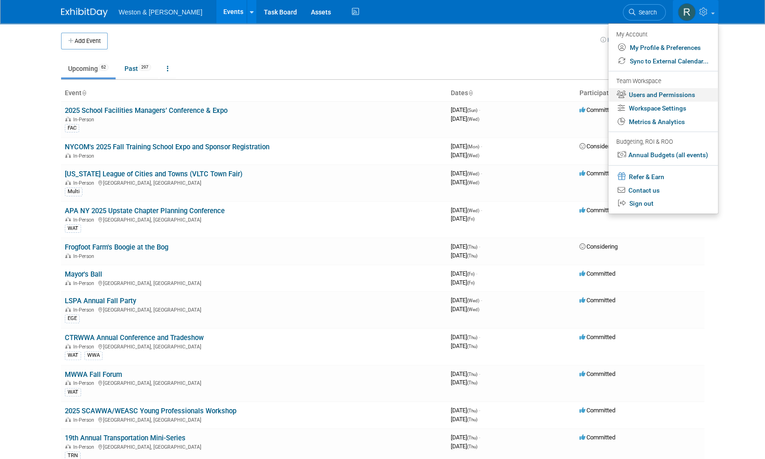
click at [435, 94] on link "Users and Permissions" at bounding box center [664, 95] width 110 height 14
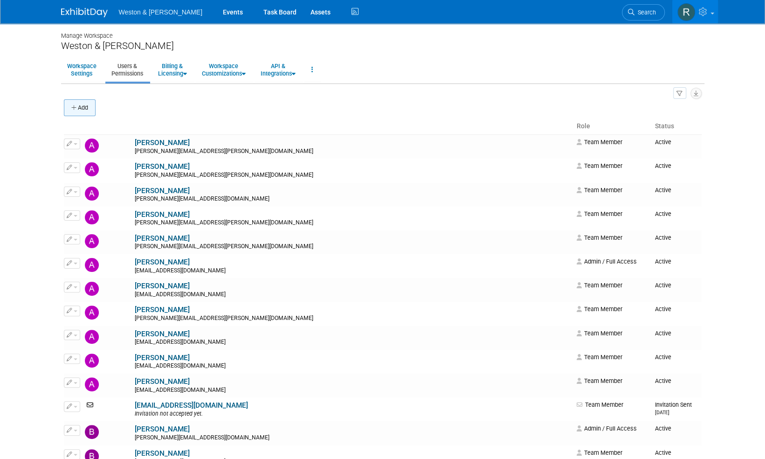
click at [89, 106] on button "Add" at bounding box center [80, 107] width 32 height 17
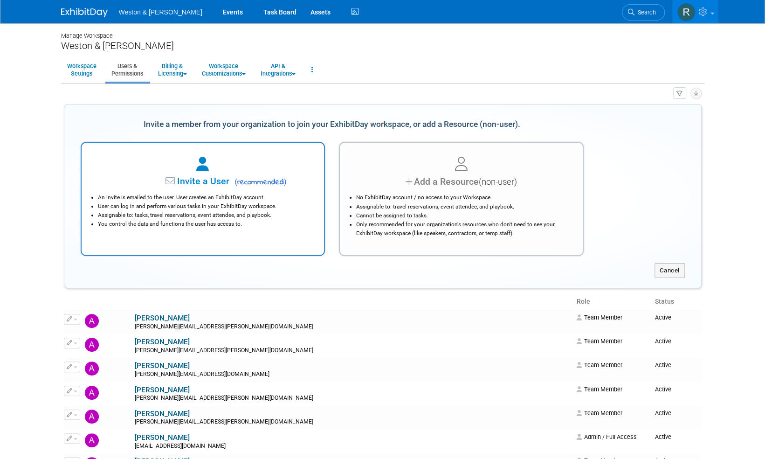
click at [218, 177] on span "Invite a User" at bounding box center [174, 181] width 111 height 11
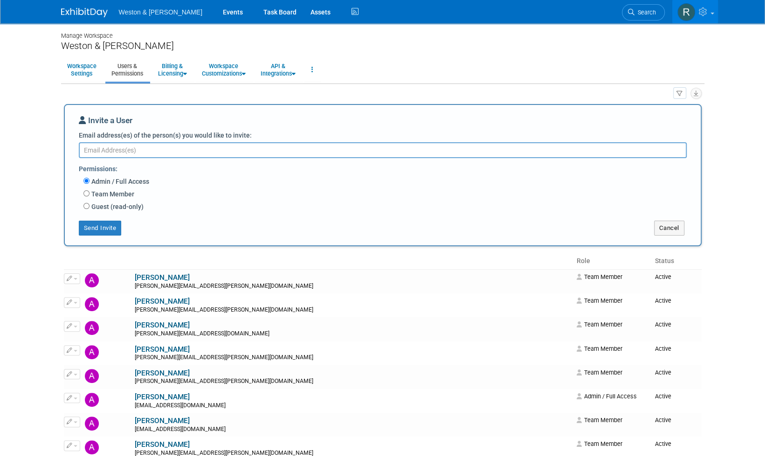
click at [214, 151] on textarea "Email address(es) of the person(s) you would like to invite:" at bounding box center [383, 150] width 608 height 16
click at [85, 194] on input "Team Member" at bounding box center [86, 193] width 6 height 6
radio input "true"
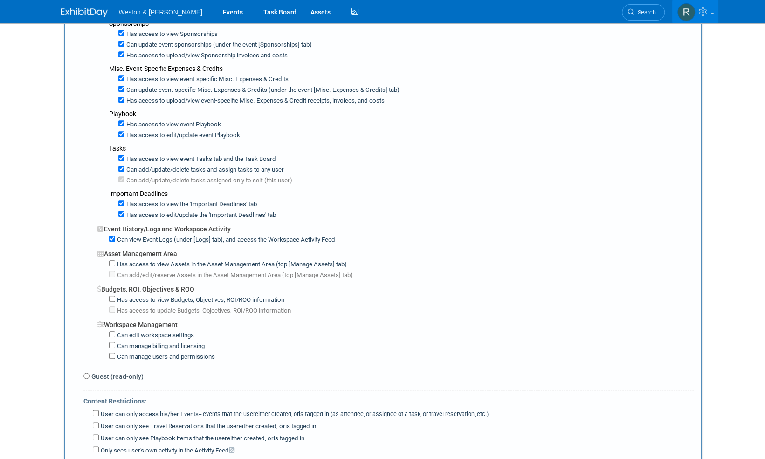
scroll to position [483, 0]
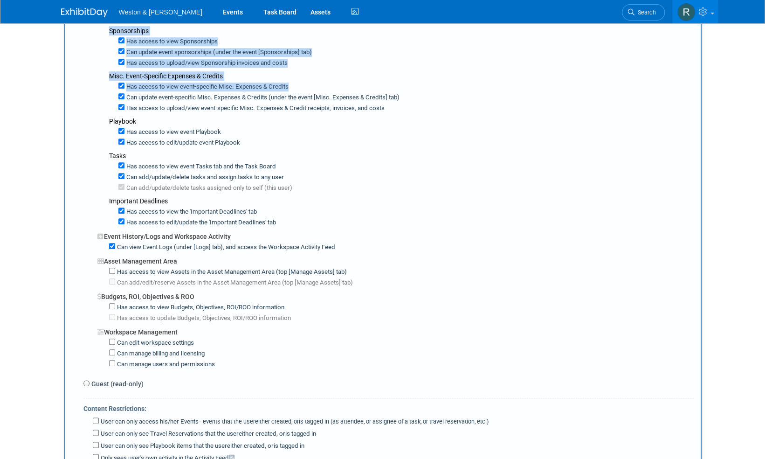
drag, startPoint x: 765, startPoint y: 63, endPoint x: 766, endPoint y: 74, distance: 10.4
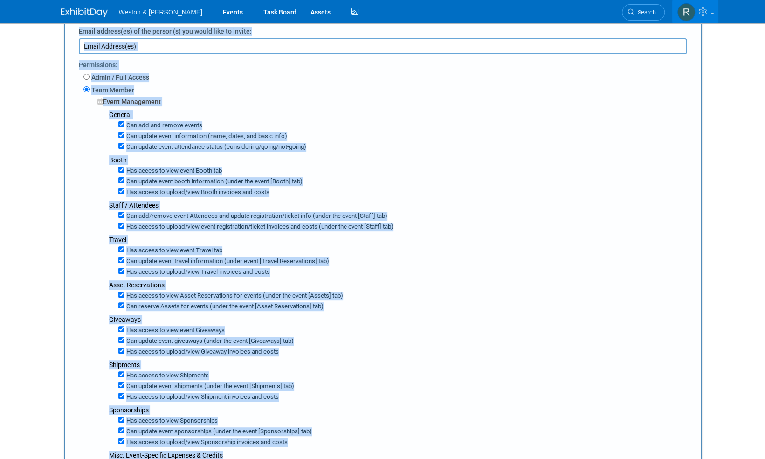
scroll to position [108, 0]
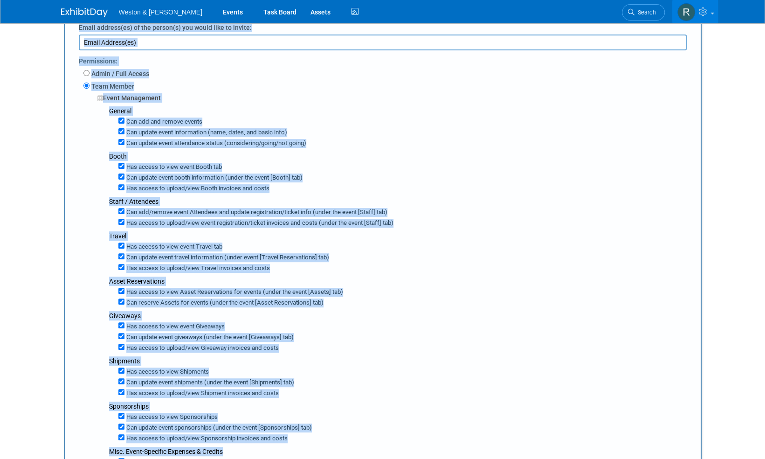
click at [753, 80] on body "Weston & [PERSON_NAME] Events Task Board Assets Activity Feed" at bounding box center [382, 121] width 765 height 459
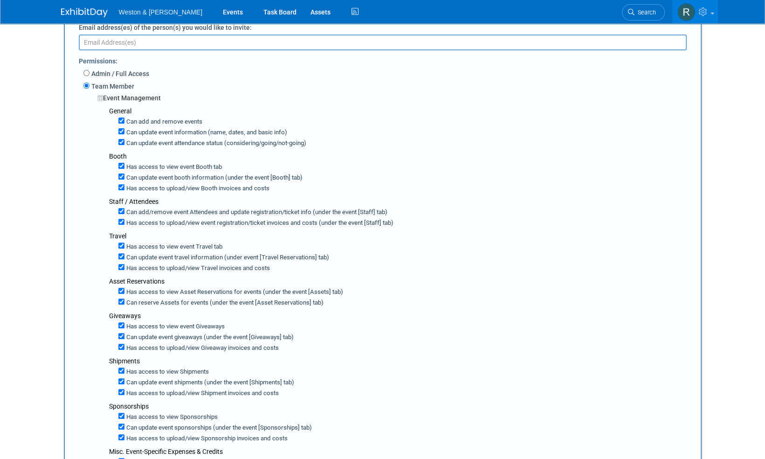
scroll to position [0, 0]
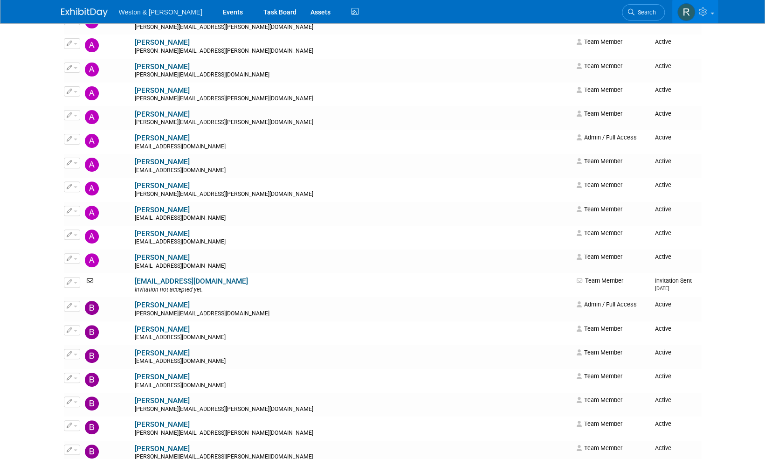
scroll to position [140, 0]
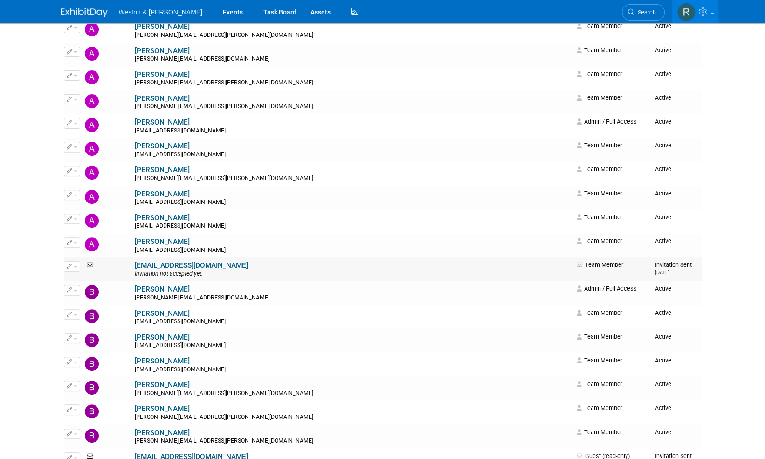
click at [74, 265] on button "button" at bounding box center [72, 266] width 16 height 10
click at [91, 266] on icon at bounding box center [91, 265] width 12 height 7
click at [89, 262] on icon at bounding box center [91, 265] width 12 height 7
click at [74, 266] on span "button" at bounding box center [76, 267] width 4 height 2
click at [85, 278] on link "Edit" at bounding box center [101, 281] width 74 height 13
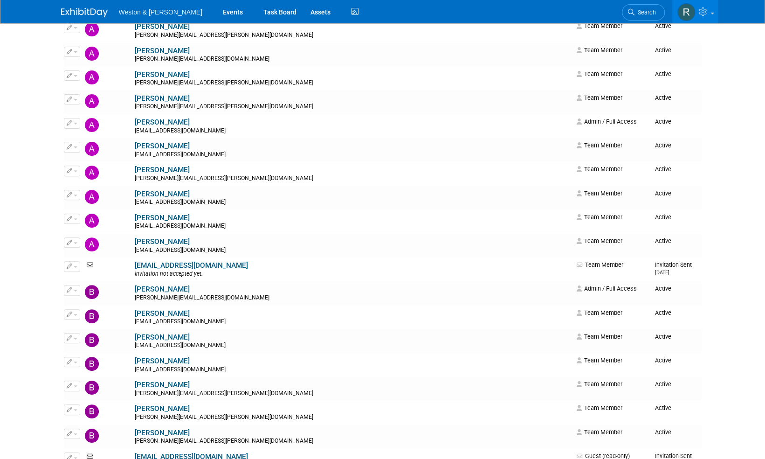
scroll to position [0, 0]
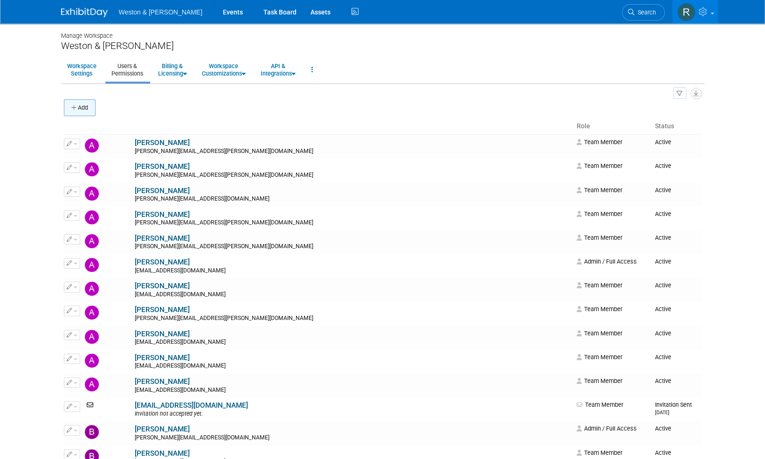
click at [88, 106] on button "Add" at bounding box center [80, 107] width 32 height 17
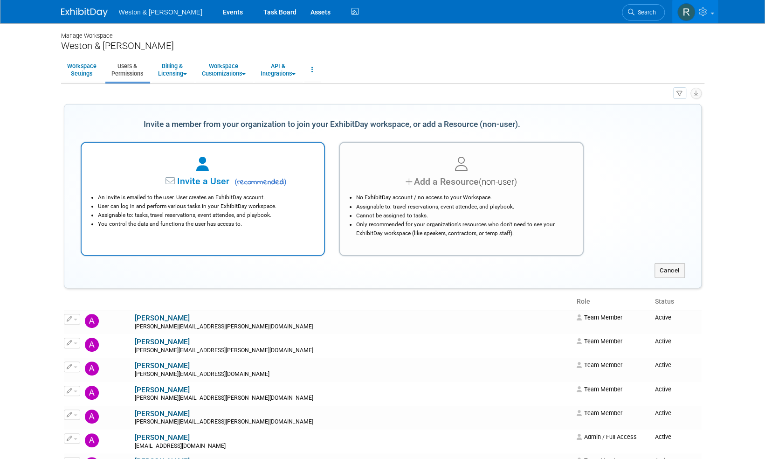
click at [175, 188] on div "An invite is emailed to the user. User creates an ExhibitDay account. User can …" at bounding box center [203, 208] width 220 height 40
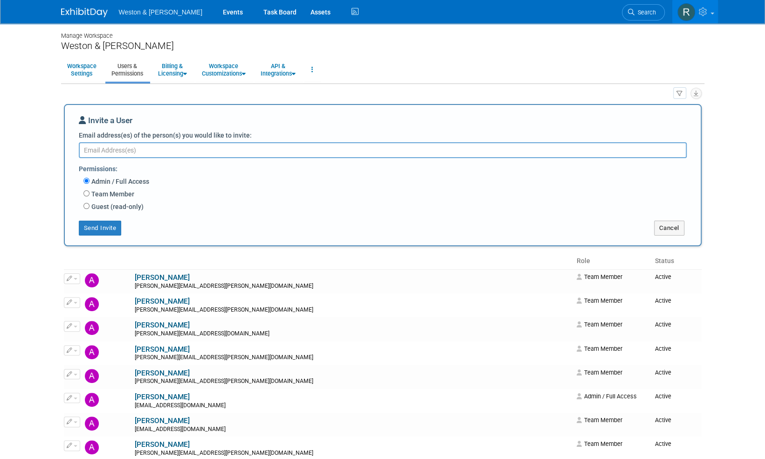
click at [46, 106] on body "Weston & Sampson Events Task Board Assets Activity Feed" at bounding box center [382, 229] width 765 height 459
click at [708, 11] on icon at bounding box center [704, 11] width 11 height 8
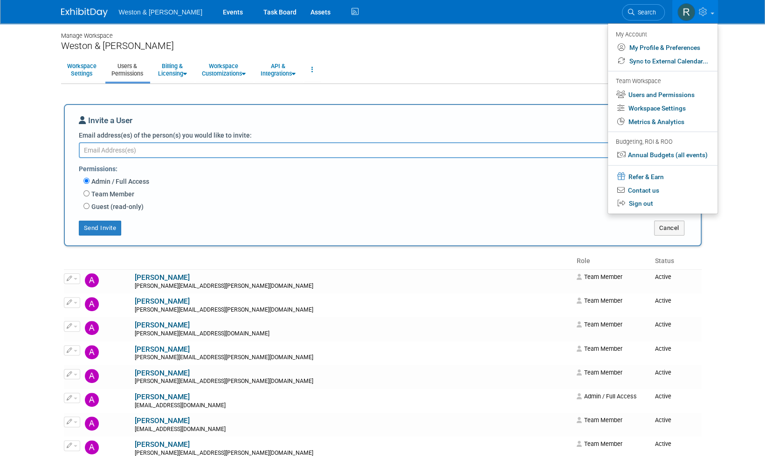
click at [754, 110] on body "Weston & Sampson Events Task Board Assets Activity Feed" at bounding box center [382, 229] width 765 height 459
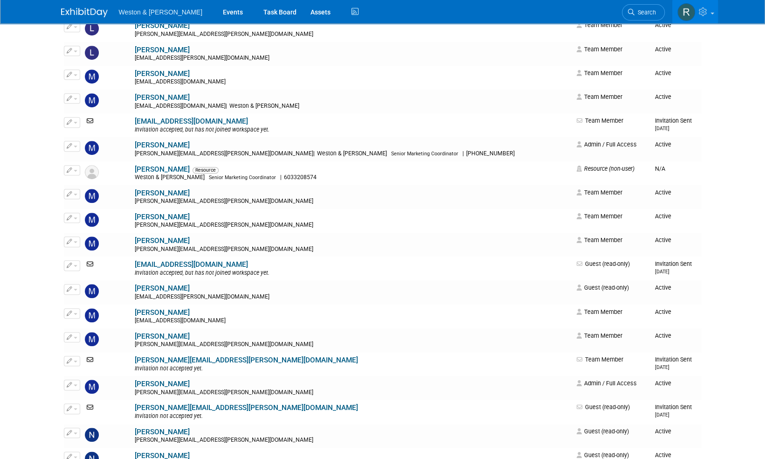
scroll to position [2717, 0]
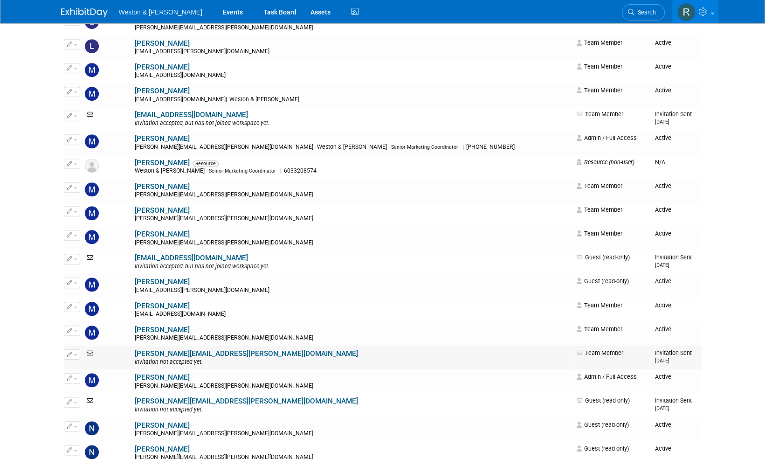
click at [317, 354] on td "miller.melanie@wseinc.com Invitation not accepted yet." at bounding box center [352, 358] width 441 height 24
click at [90, 353] on icon at bounding box center [91, 353] width 12 height 7
click at [135, 359] on div "Invitation not accepted yet." at bounding box center [353, 362] width 436 height 7
click at [655, 356] on span "Invitation Sent 10/6/2025" at bounding box center [673, 356] width 37 height 14
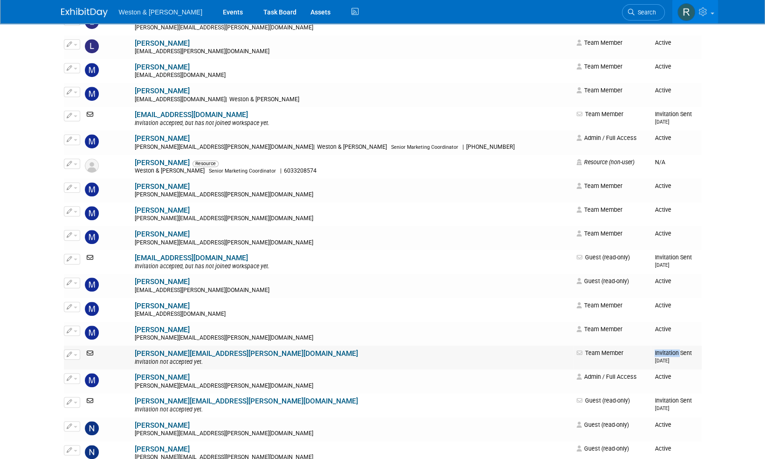
click at [655, 356] on span "Invitation Sent 10/6/2025" at bounding box center [673, 356] width 37 height 14
click at [657, 360] on td "Invitation Sent 10/6/2025" at bounding box center [676, 358] width 50 height 24
click at [172, 357] on link "miller.melanie@wseinc.com" at bounding box center [246, 353] width 223 height 8
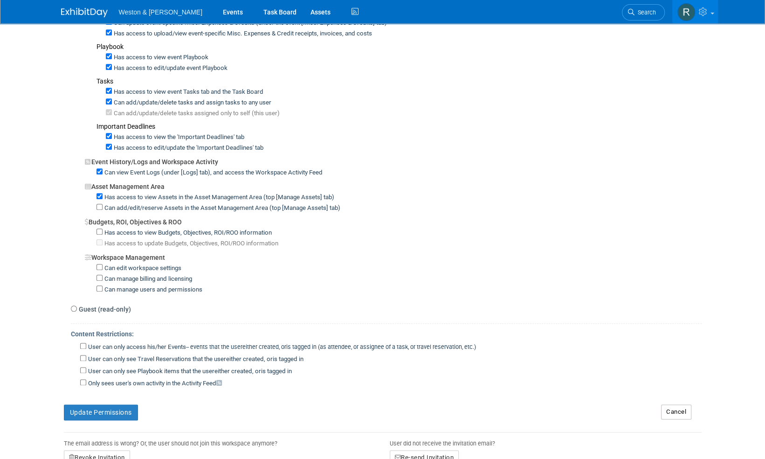
scroll to position [524, 0]
click at [415, 449] on button "Re-send Invitation" at bounding box center [424, 456] width 69 height 15
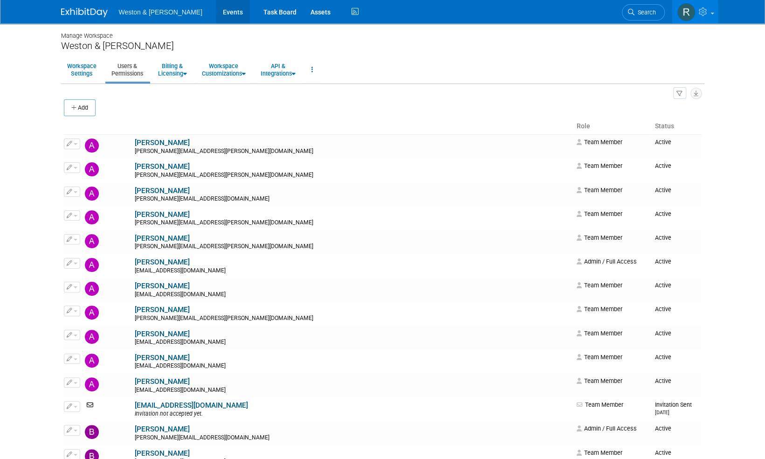
click at [216, 16] on link "Events" at bounding box center [233, 11] width 34 height 23
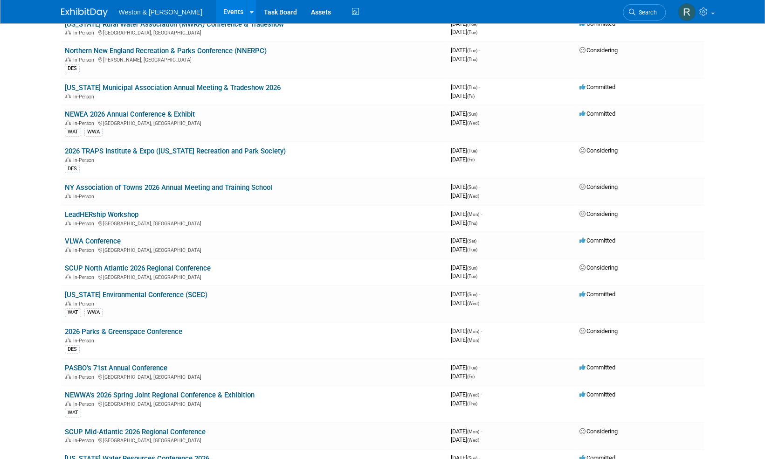
scroll to position [1501, 0]
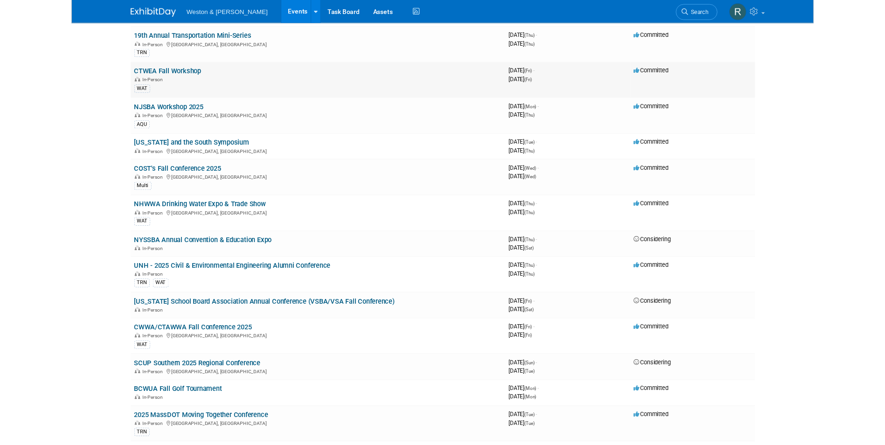
scroll to position [401, 0]
